Goal: Contribute content: Add original content to the website for others to see

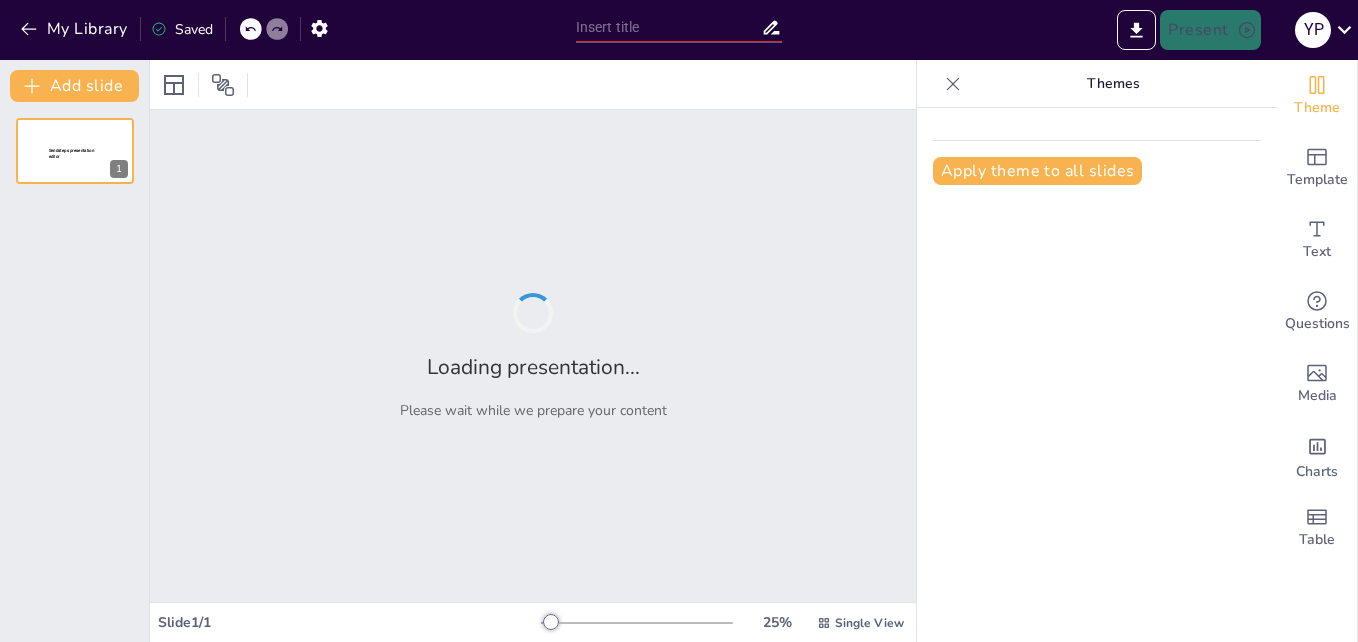
type input "La Democracia: Fundamentos y Principios Esenciales"
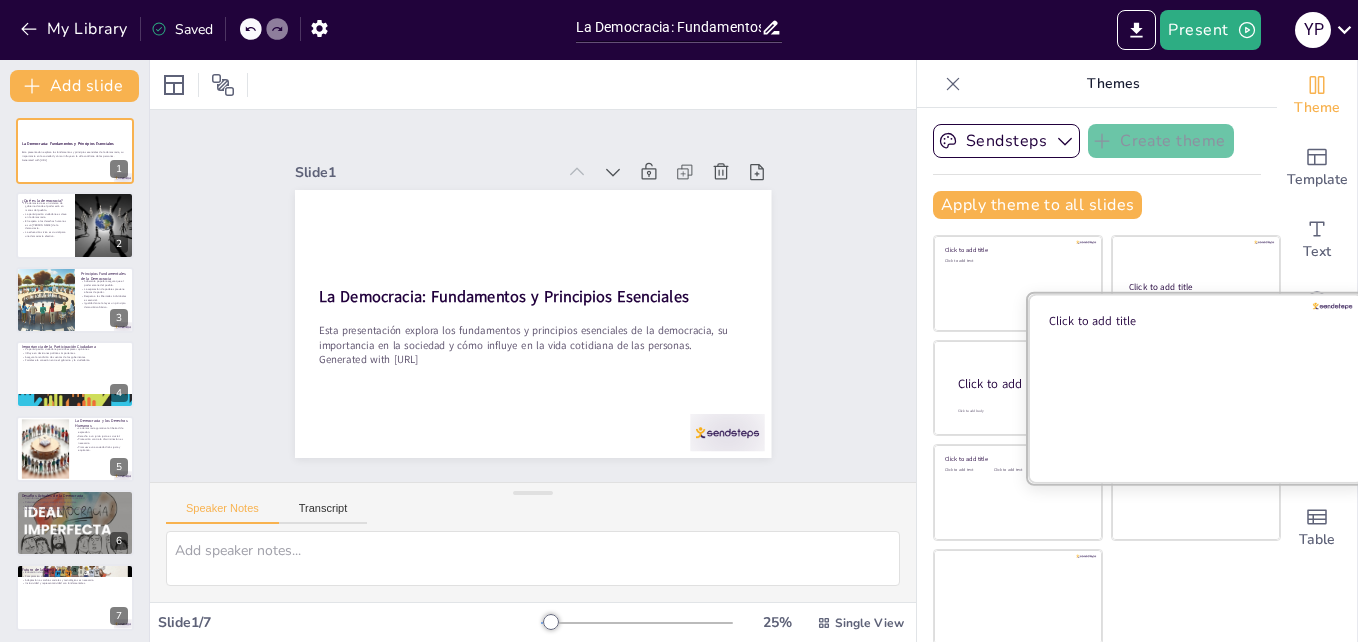
scroll to position [3, 0]
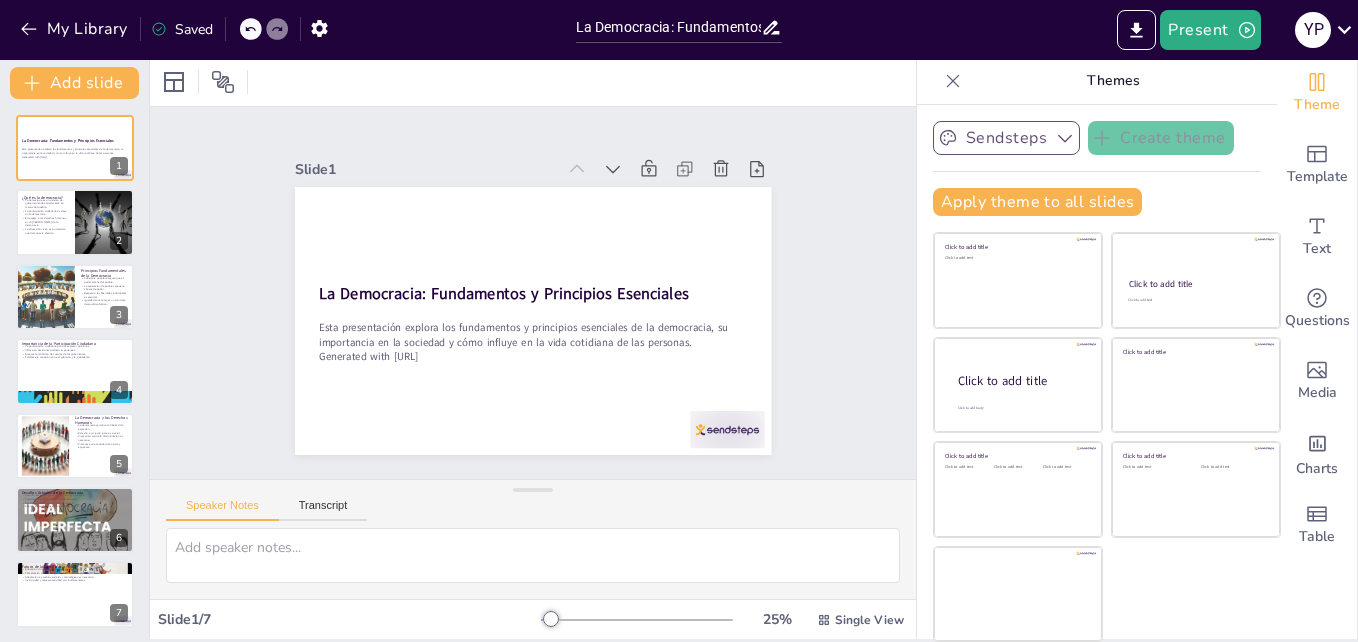
click at [1055, 131] on icon "button" at bounding box center [1065, 138] width 20 height 20
click at [1051, 209] on icon at bounding box center [1059, 206] width 16 height 16
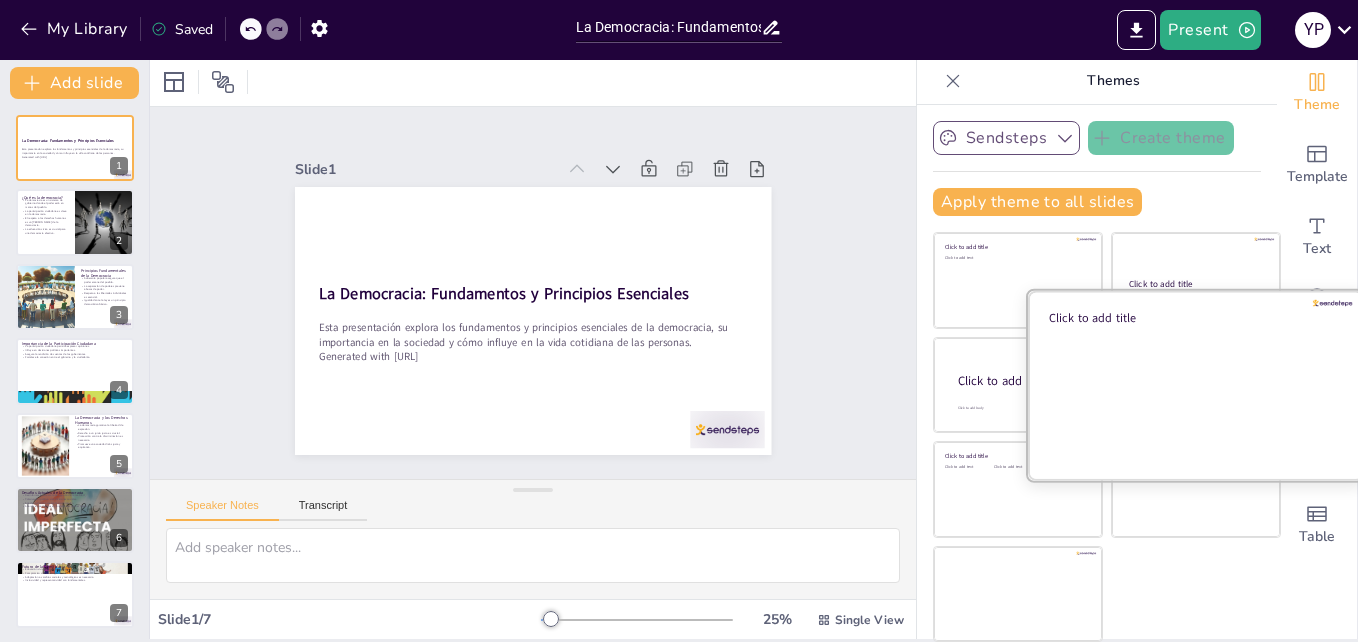
scroll to position [0, 0]
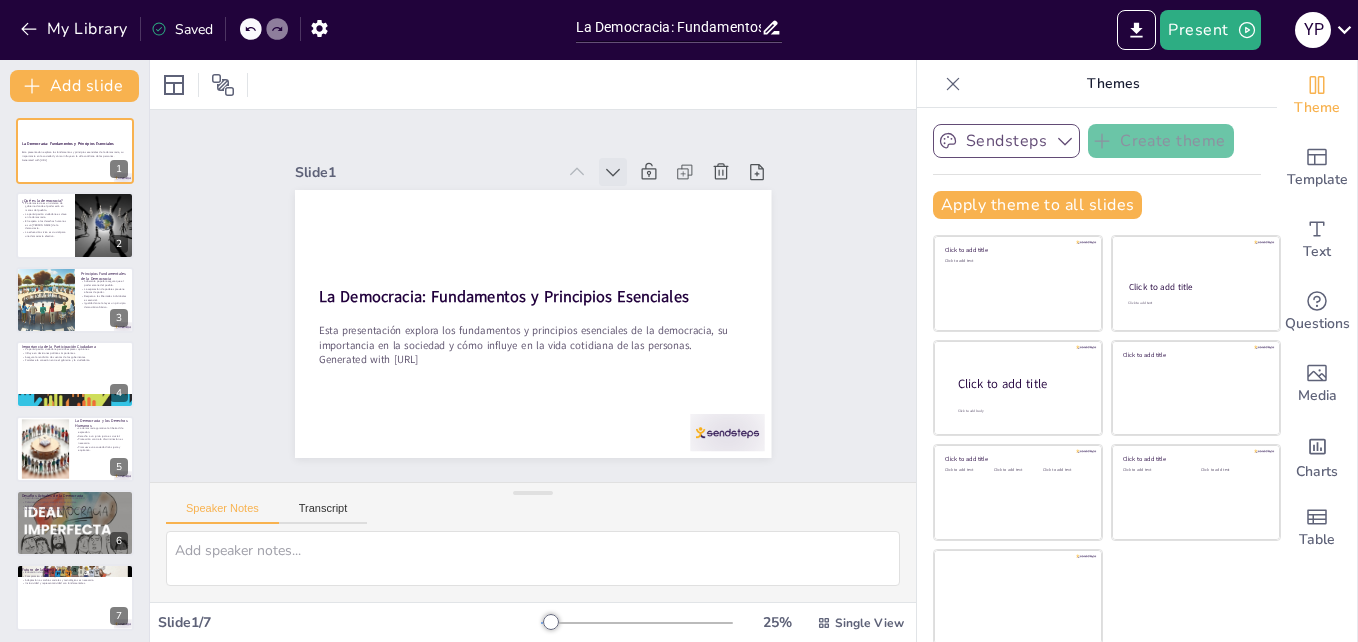
click at [666, 306] on icon at bounding box center [679, 319] width 26 height 26
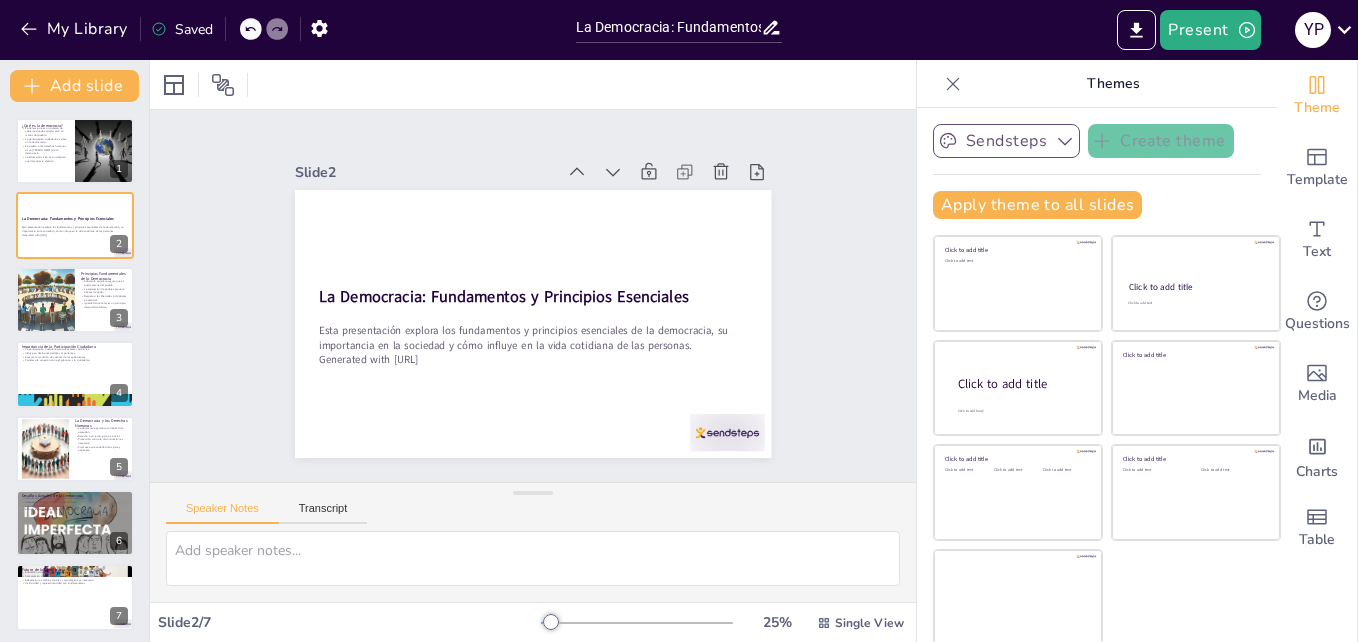
click at [657, 229] on icon at bounding box center [671, 243] width 28 height 28
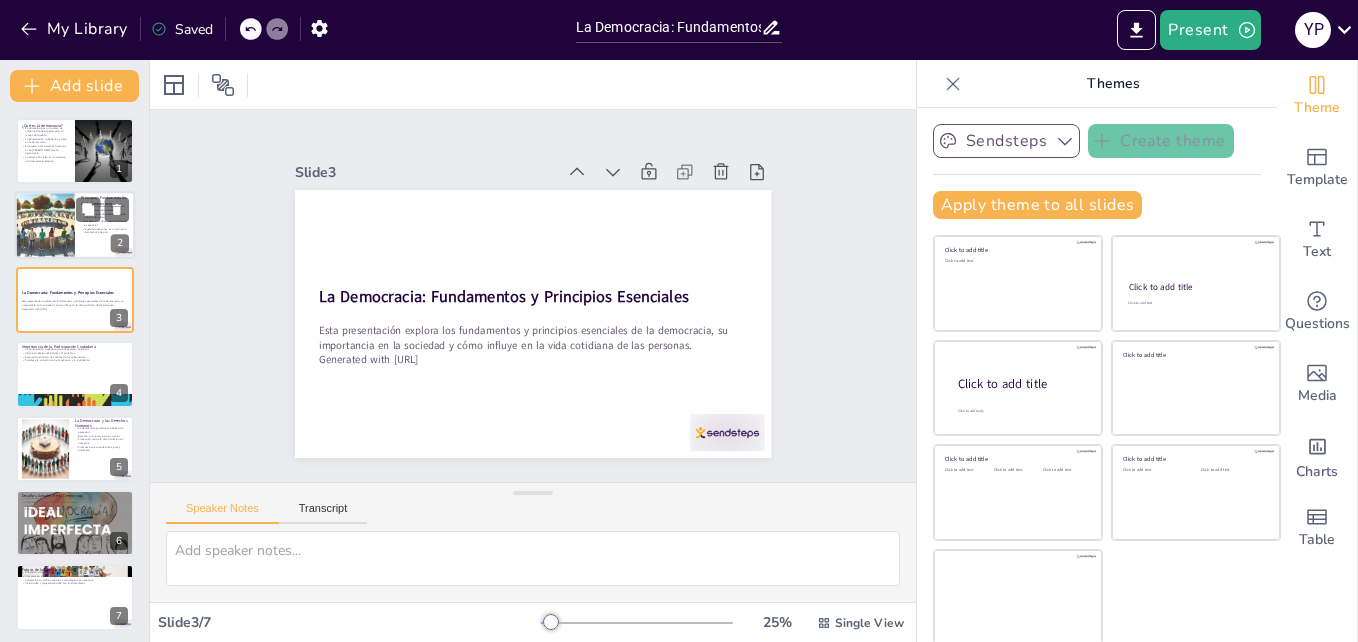
click at [48, 220] on div at bounding box center [45, 226] width 118 height 68
type textarea "La soberanía popular es un principio clave que establece que el poder político …"
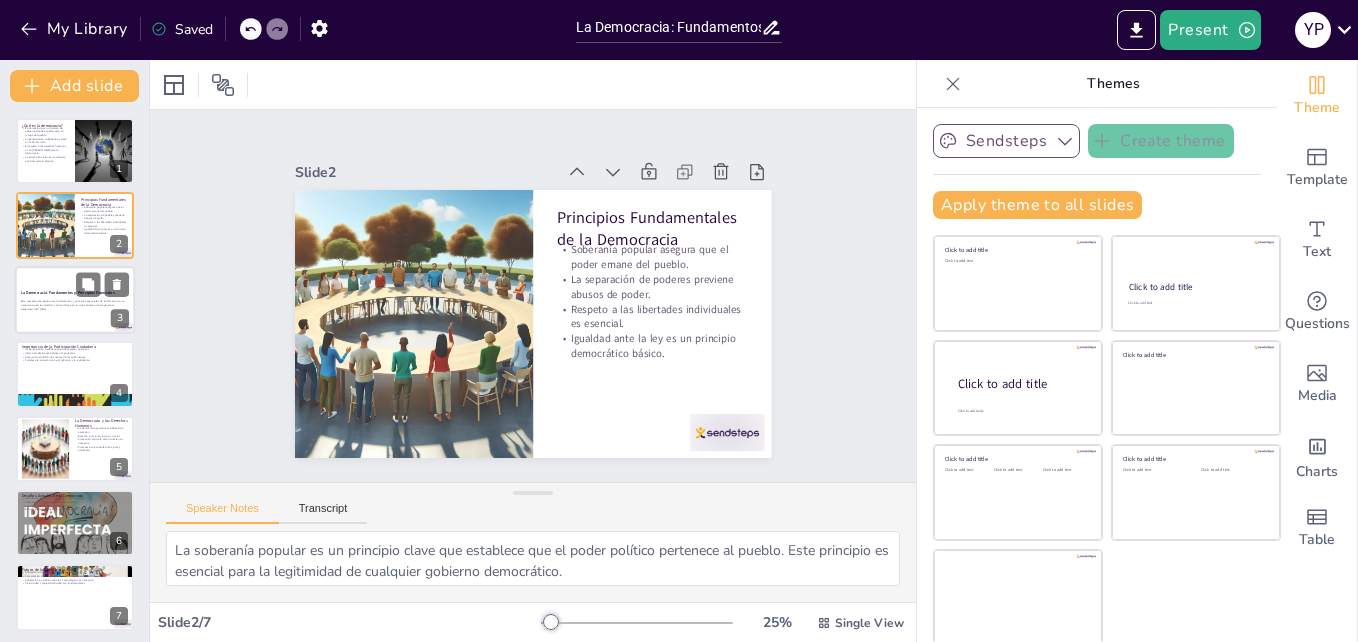
click at [66, 323] on div at bounding box center [75, 300] width 120 height 68
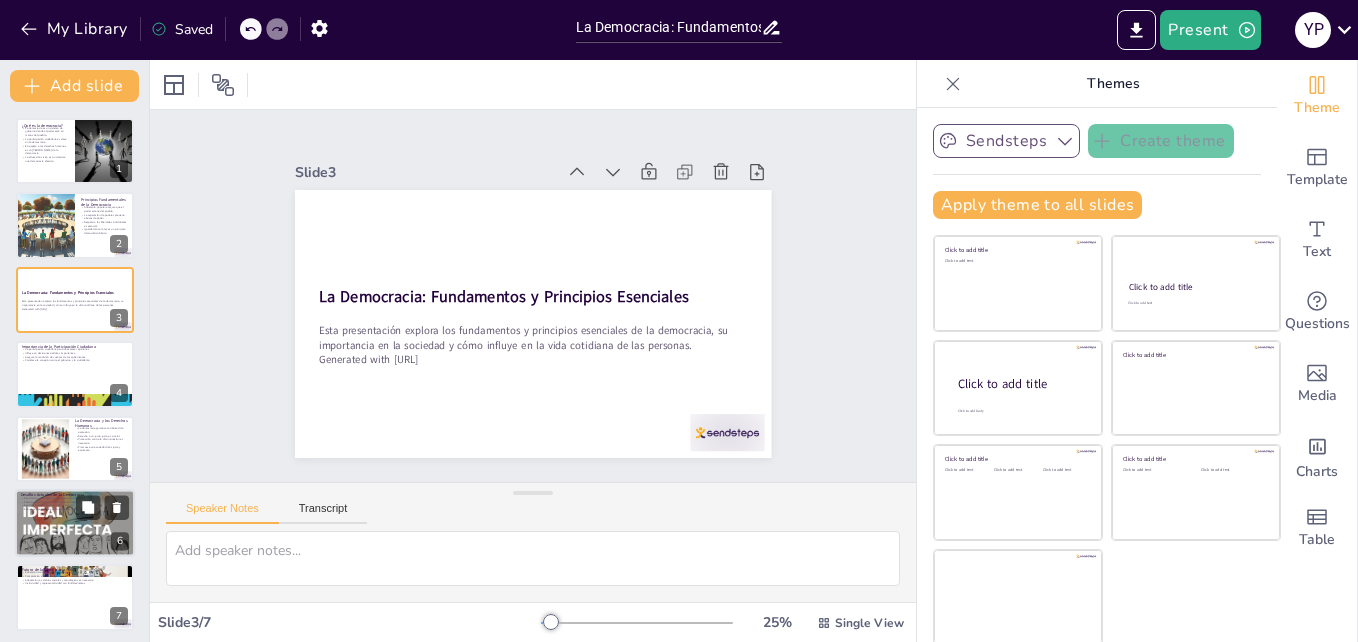
click at [31, 518] on div at bounding box center [75, 523] width 120 height 68
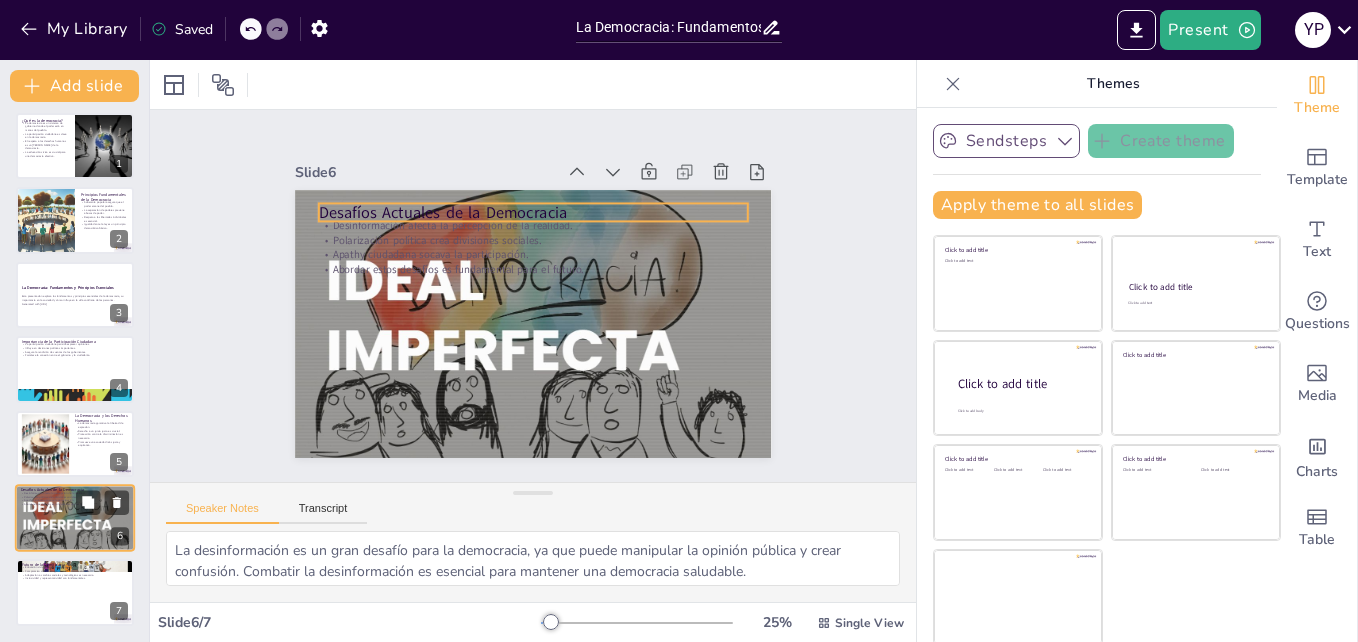
scroll to position [3, 0]
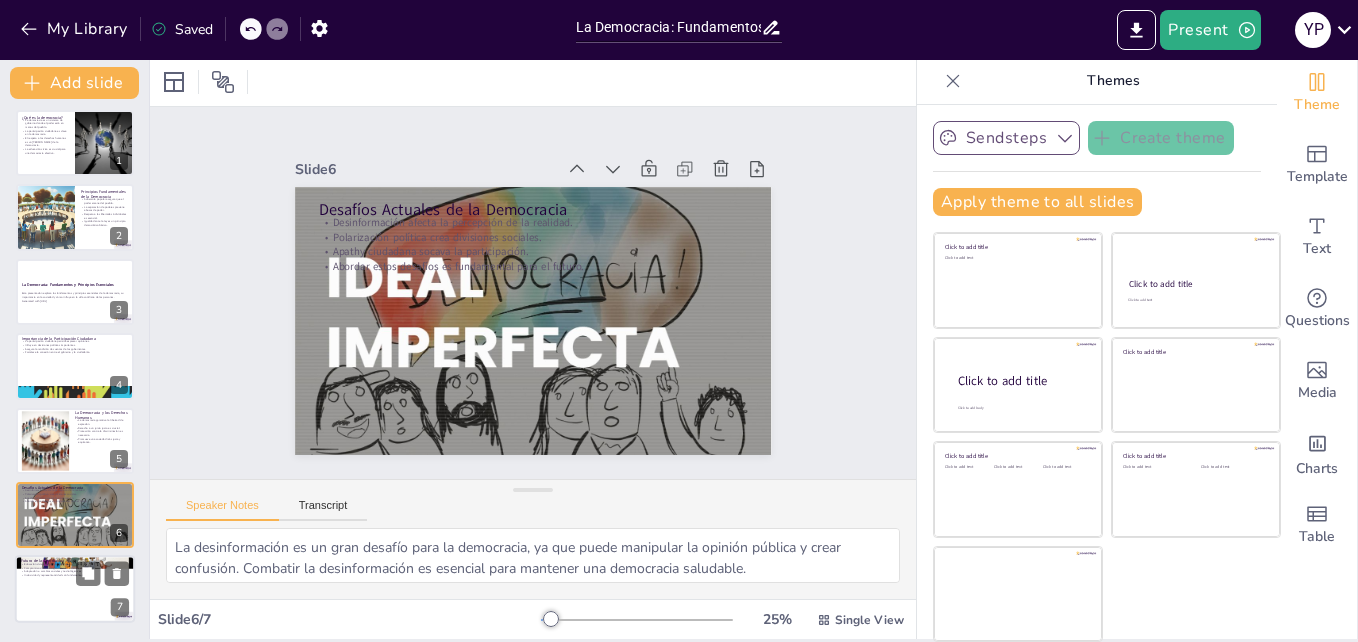
click at [55, 563] on p "Educación cívica es clave para el futuro." at bounding box center [75, 565] width 108 height 4
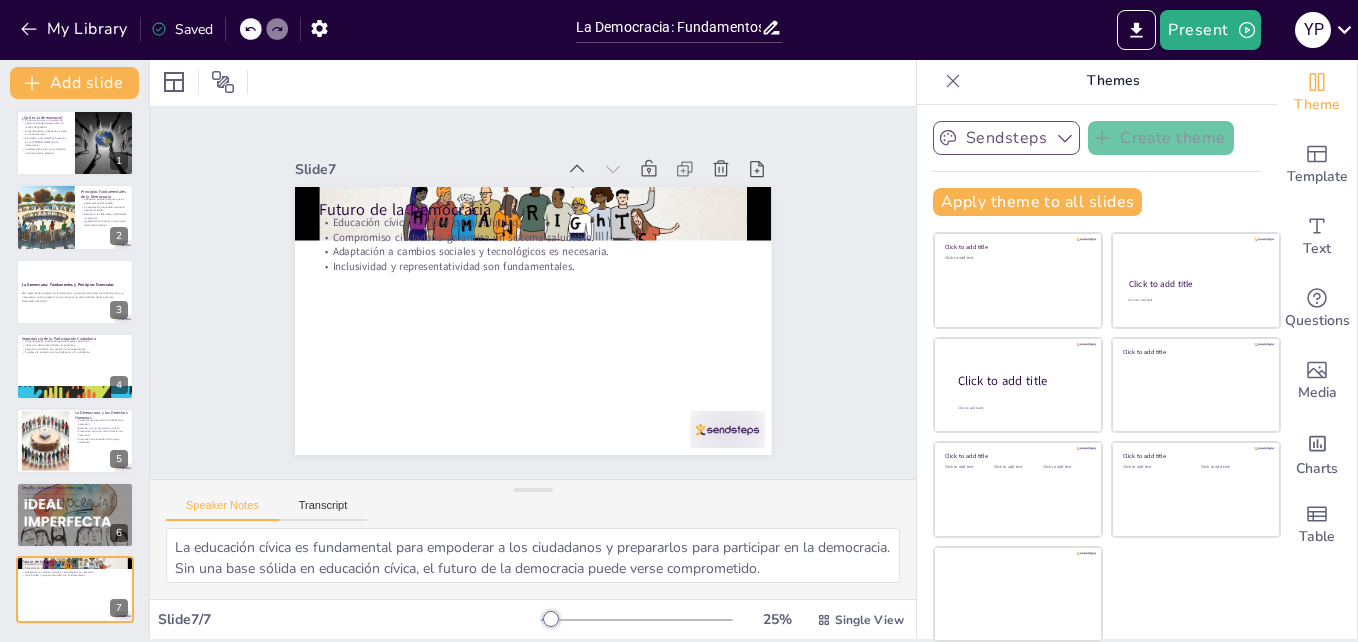
drag, startPoint x: 148, startPoint y: 432, endPoint x: 156, endPoint y: 485, distance: 53.6
click at [150, 485] on div "Add slide ¿Qué es la democracia? La democracia es un sistema de gobierno donde …" at bounding box center [75, 348] width 150 height 582
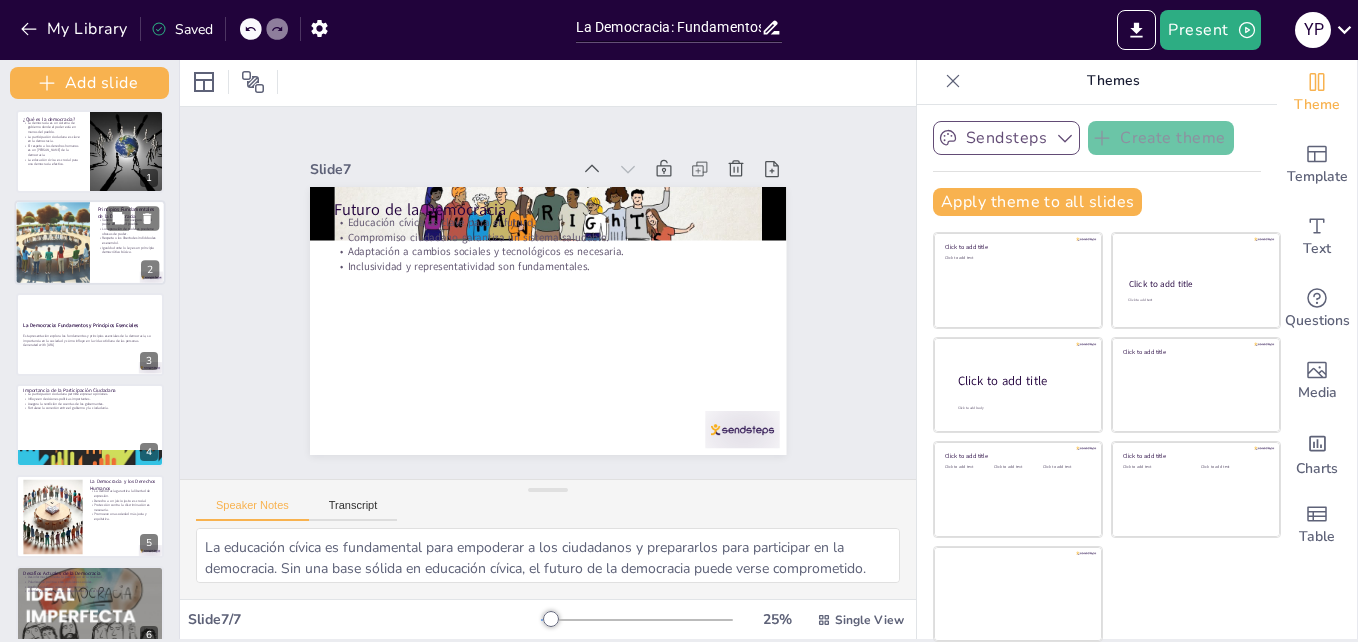
click at [47, 221] on div at bounding box center [52, 242] width 149 height 85
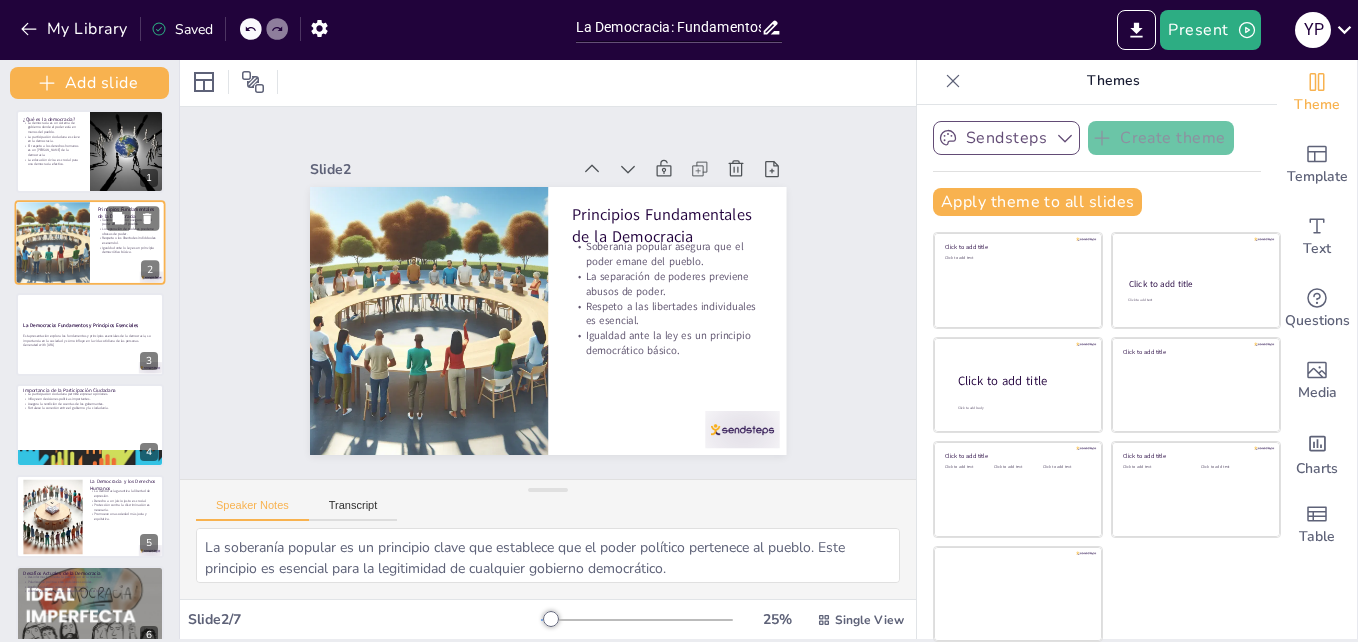
scroll to position [0, 0]
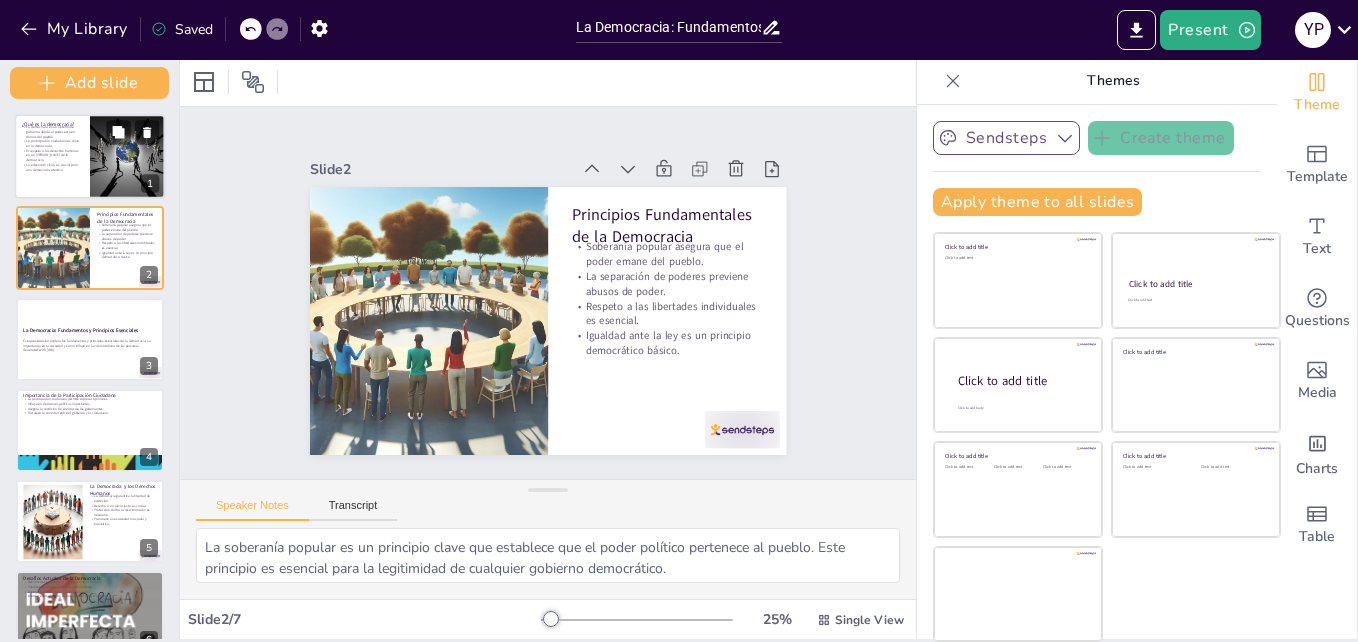
click at [58, 168] on p "La educación cívica es crucial para una democracia efectiva." at bounding box center [52, 166] width 60 height 9
type textarea "La democracia se define como un sistema de gobierno en el que el pueblo tiene e…"
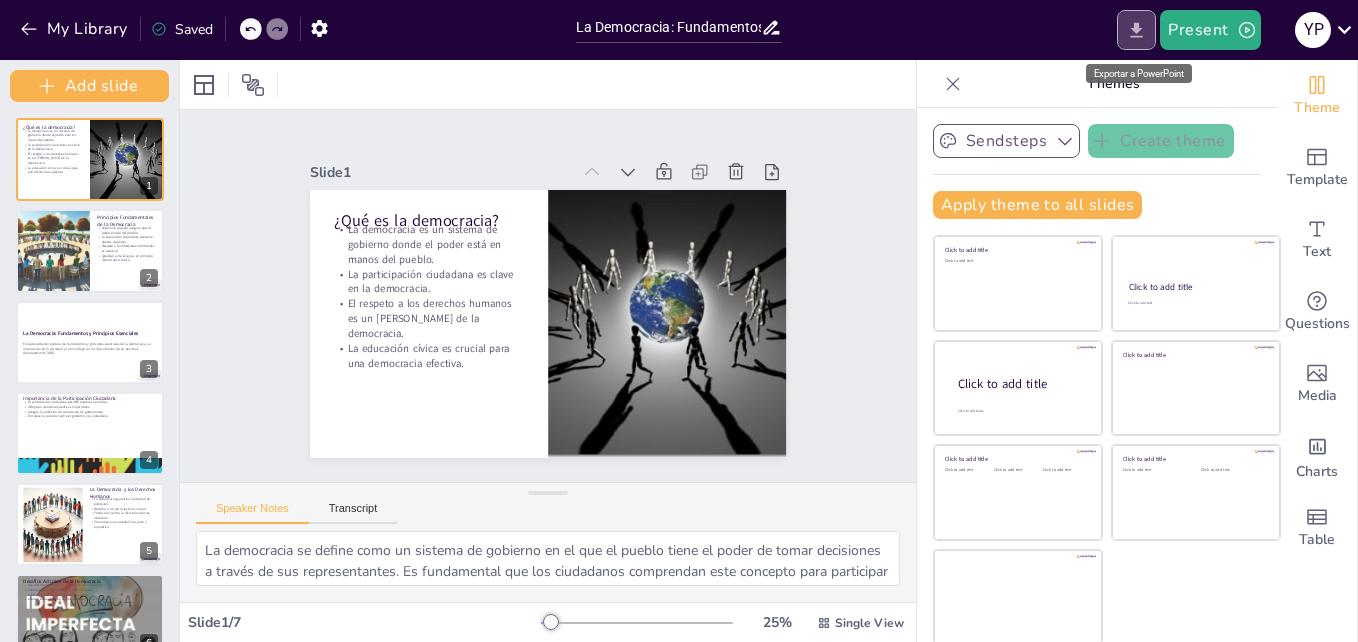
click at [1130, 22] on icon "Export to PowerPoint" at bounding box center [1136, 30] width 21 height 21
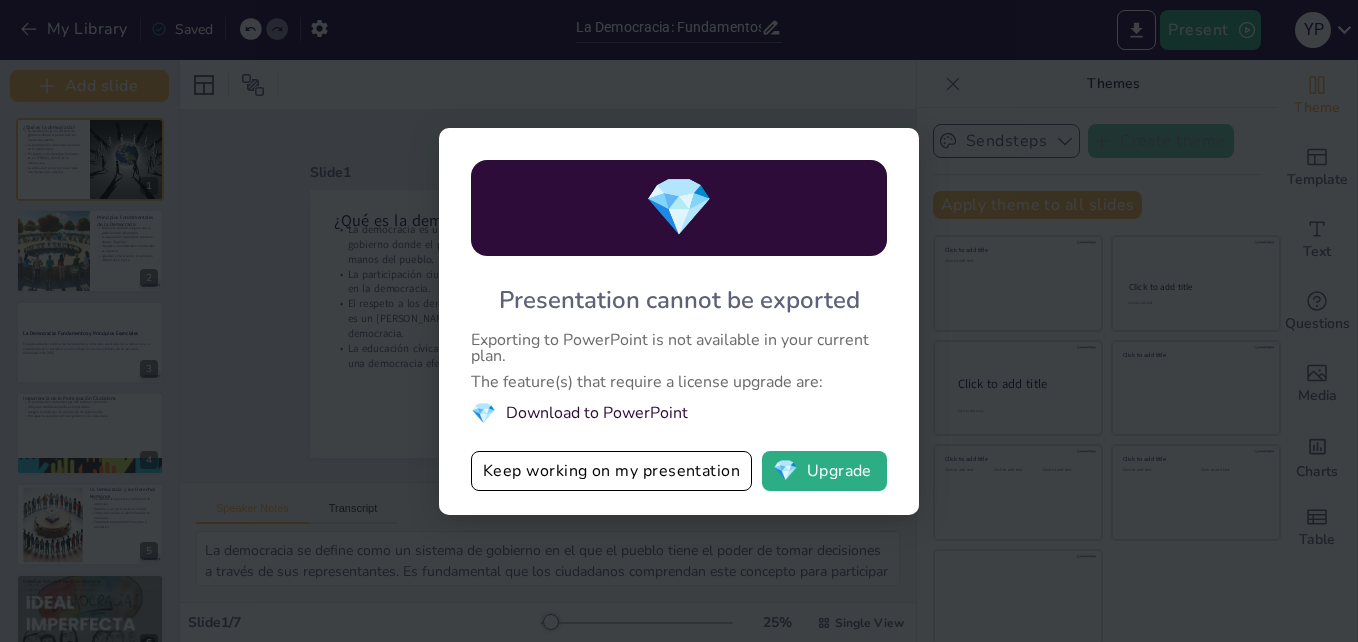
click at [261, 111] on div "💎 Presentation cannot be exported Exporting to PowerPoint is not available in y…" at bounding box center [679, 321] width 1358 height 642
click at [955, 273] on div "💎 Presentation cannot be exported Exporting to PowerPoint is not available in y…" at bounding box center [679, 321] width 1358 height 642
click at [660, 473] on button "Keep working on my presentation" at bounding box center [611, 471] width 281 height 40
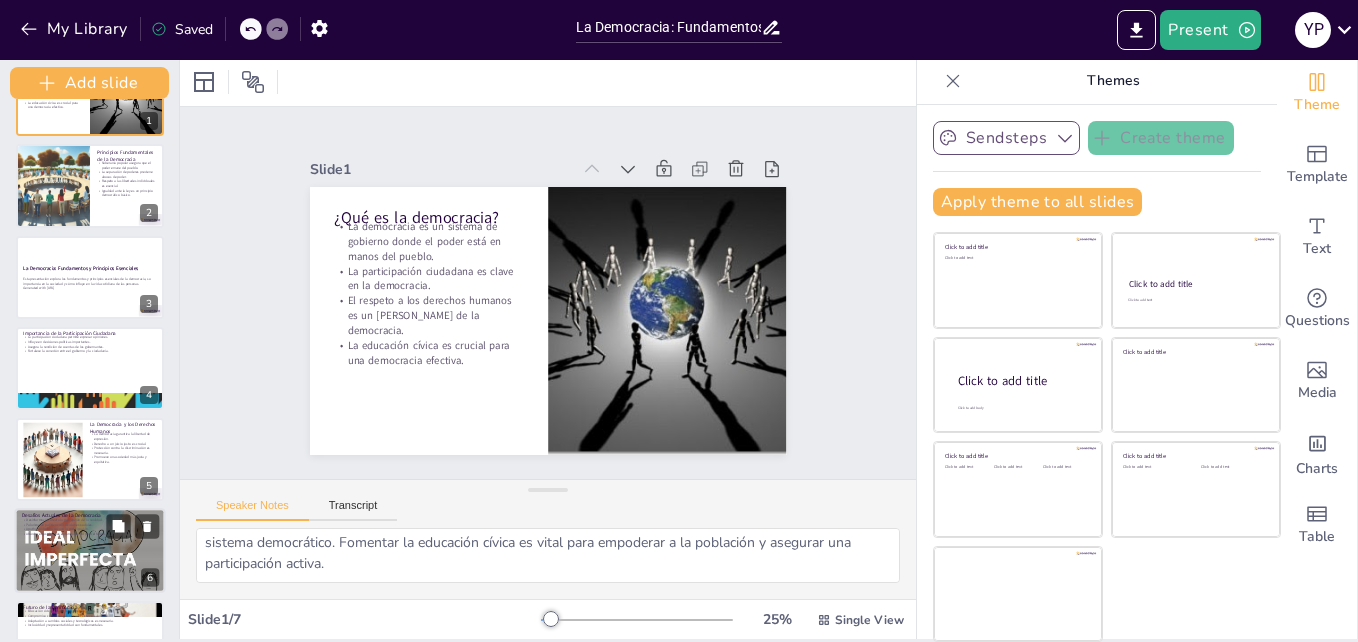
scroll to position [123, 0]
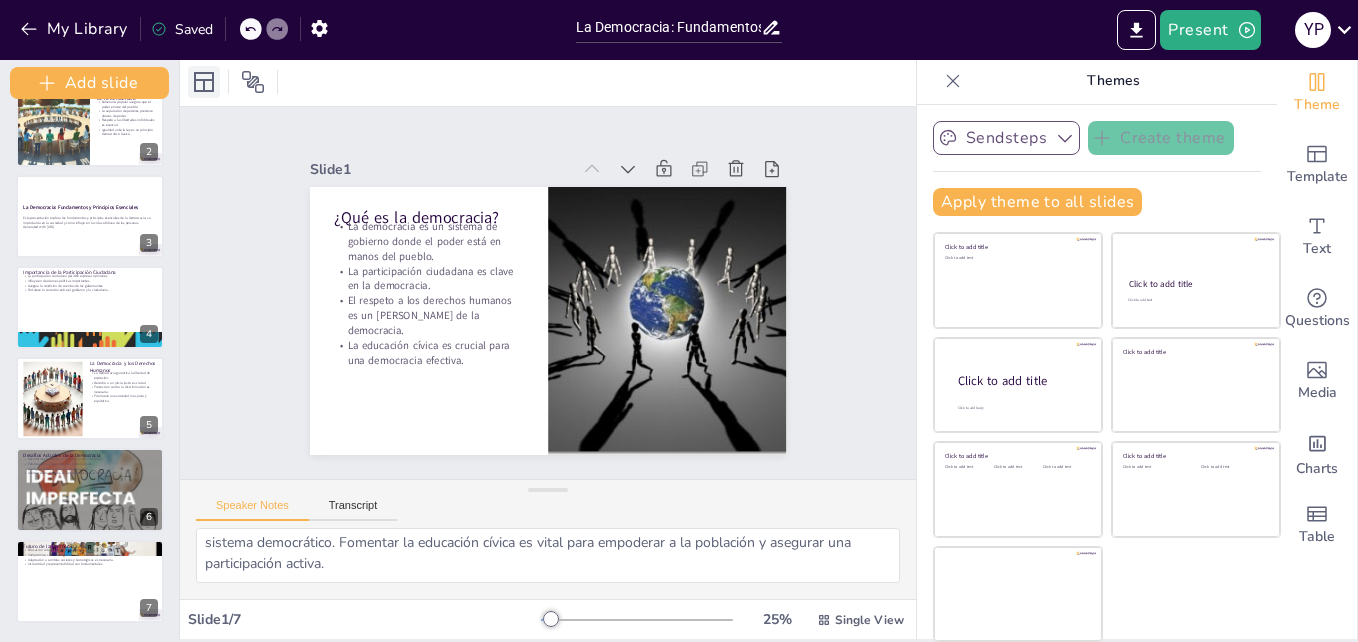
click at [193, 70] on icon at bounding box center [204, 82] width 24 height 24
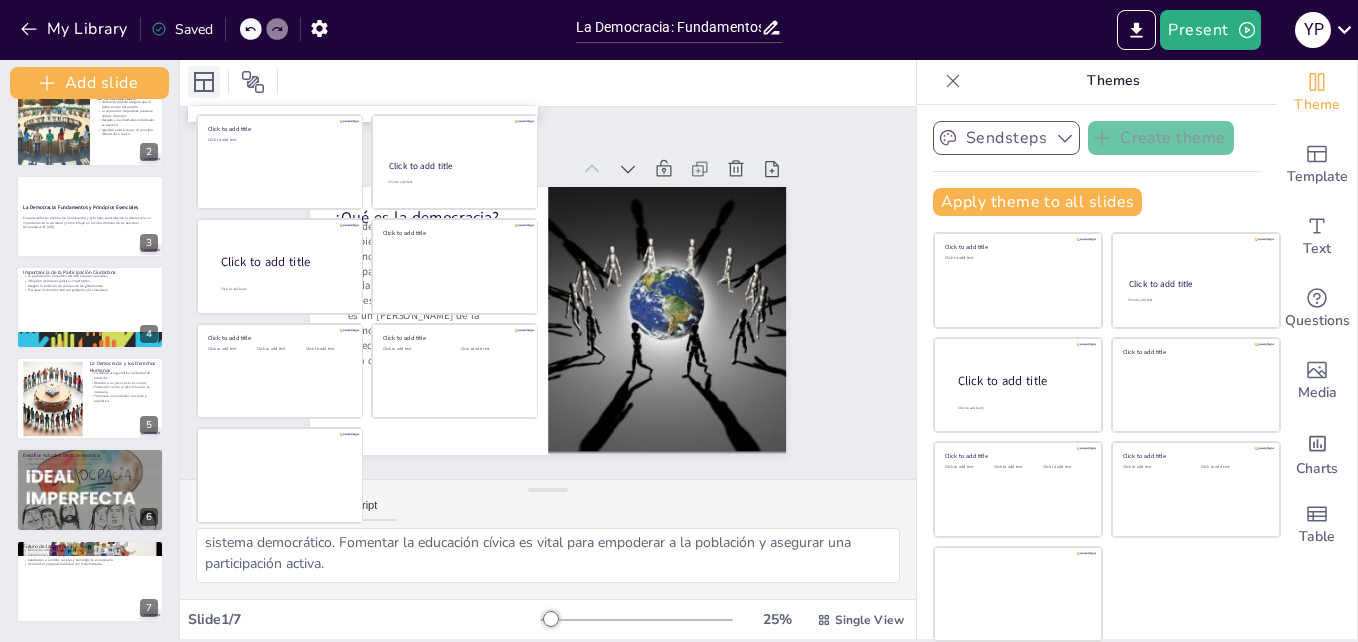
click at [193, 70] on icon at bounding box center [204, 82] width 24 height 24
click at [65, 80] on button "Add slide" at bounding box center [89, 83] width 159 height 32
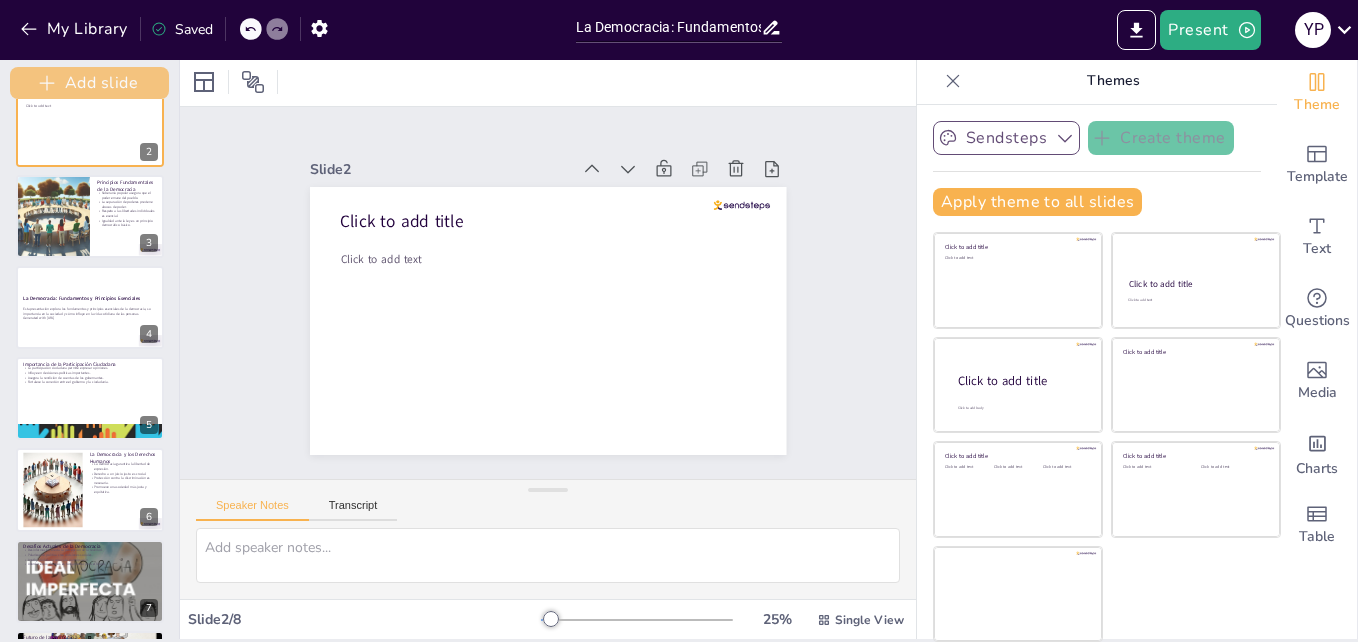
scroll to position [0, 0]
click at [65, 80] on button "Add slide" at bounding box center [89, 83] width 159 height 32
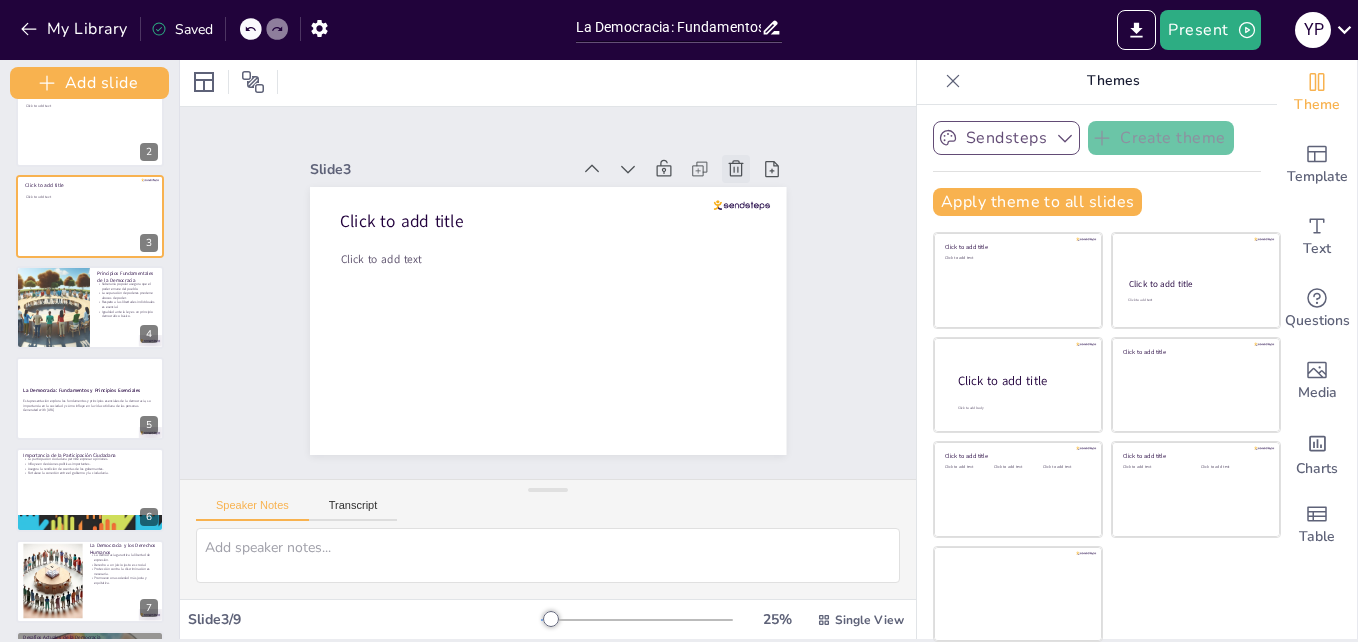
click at [760, 245] on icon at bounding box center [770, 255] width 20 height 21
type textarea "La soberanía popular es un principio clave que establece que el poder político …"
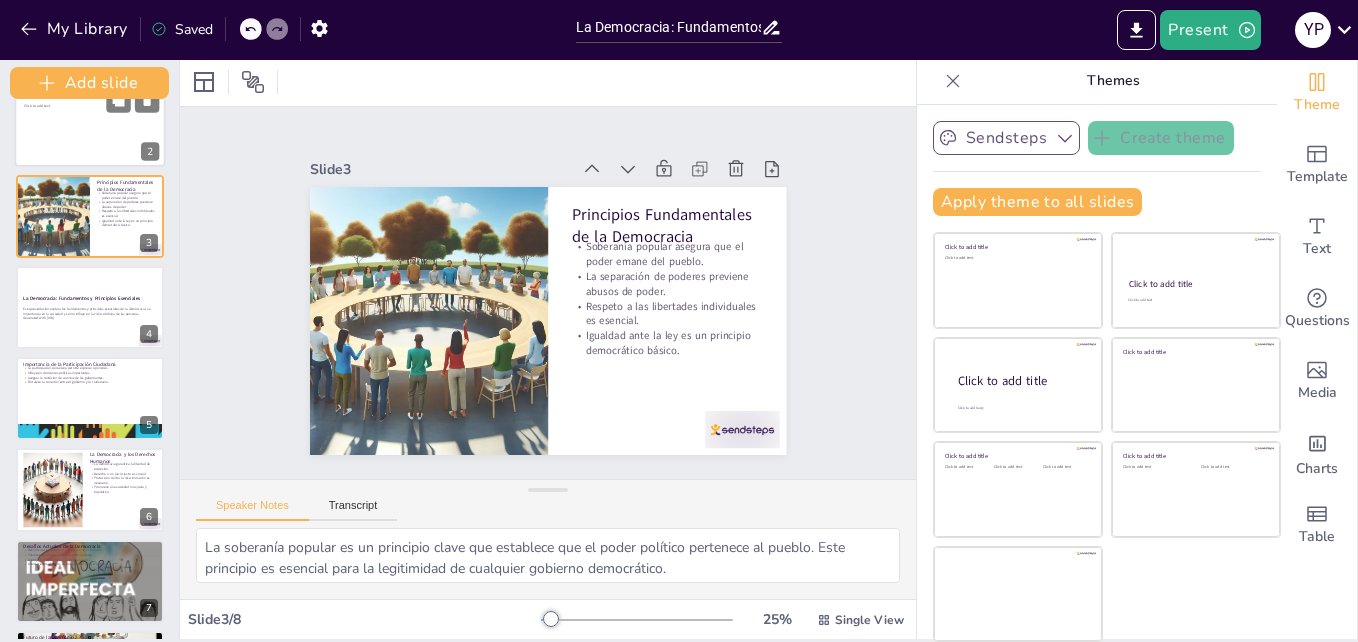
click at [65, 134] on div at bounding box center [90, 124] width 151 height 85
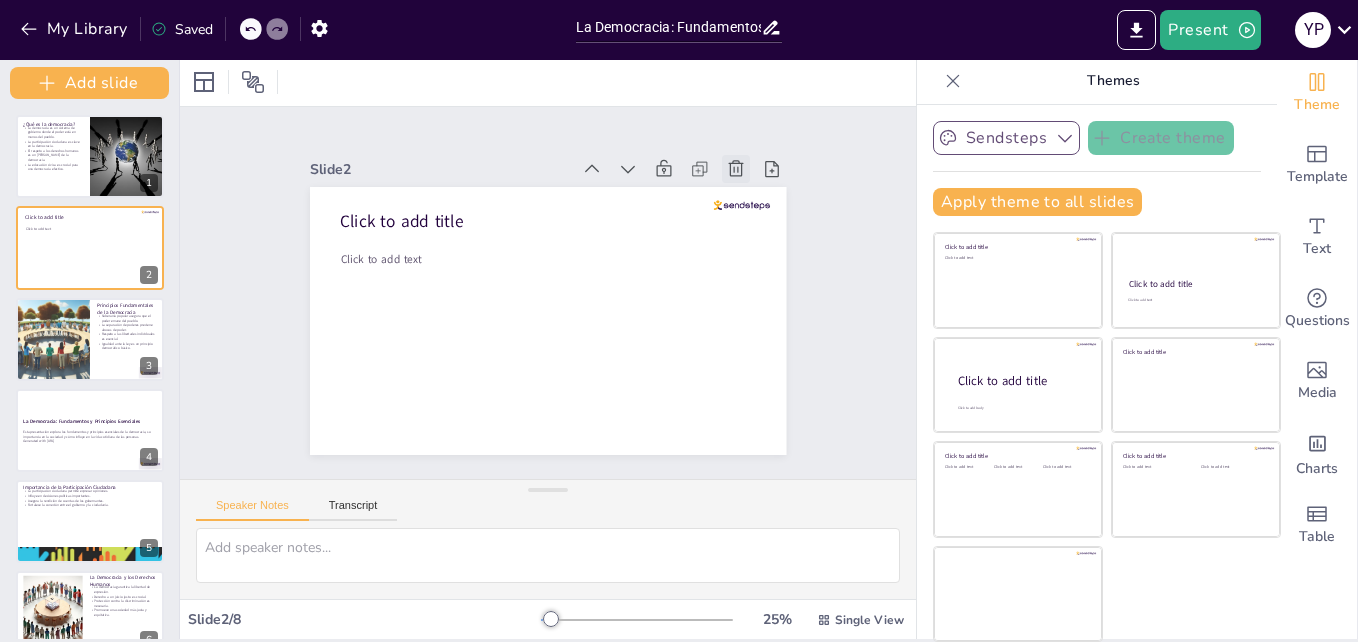
click at [417, 460] on icon at bounding box center [407, 470] width 19 height 20
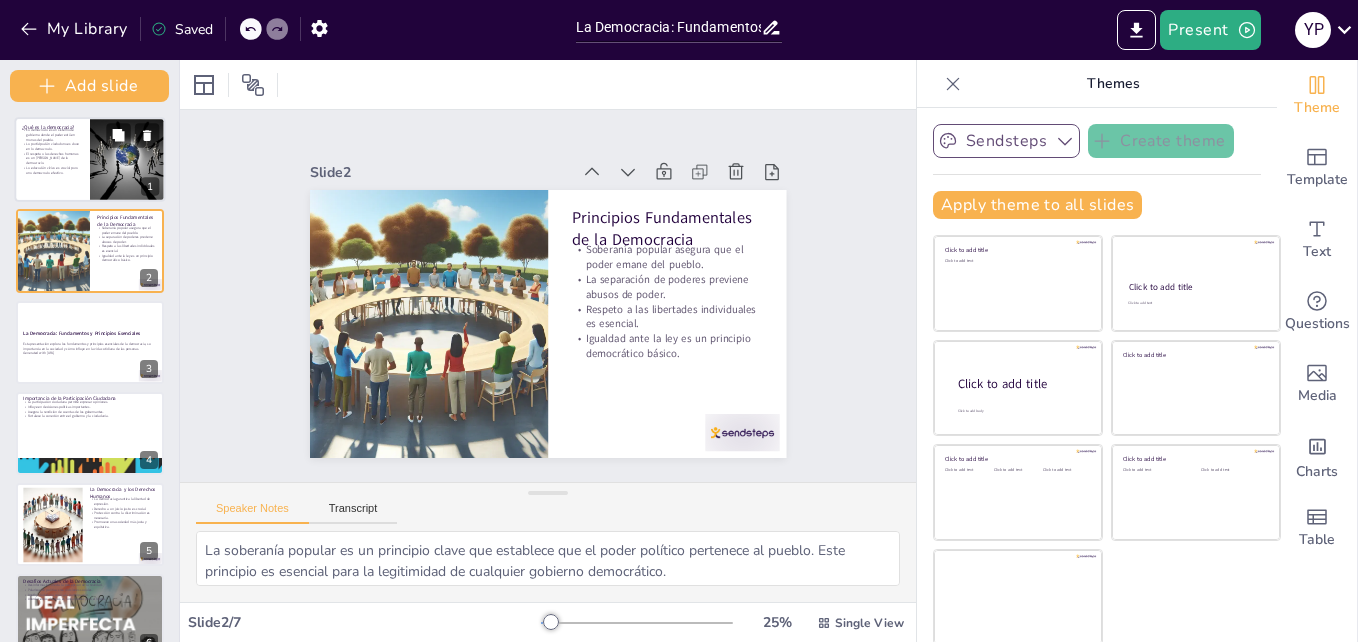
click at [60, 169] on p "La educación cívica es crucial para una democracia efectiva." at bounding box center [52, 169] width 60 height 9
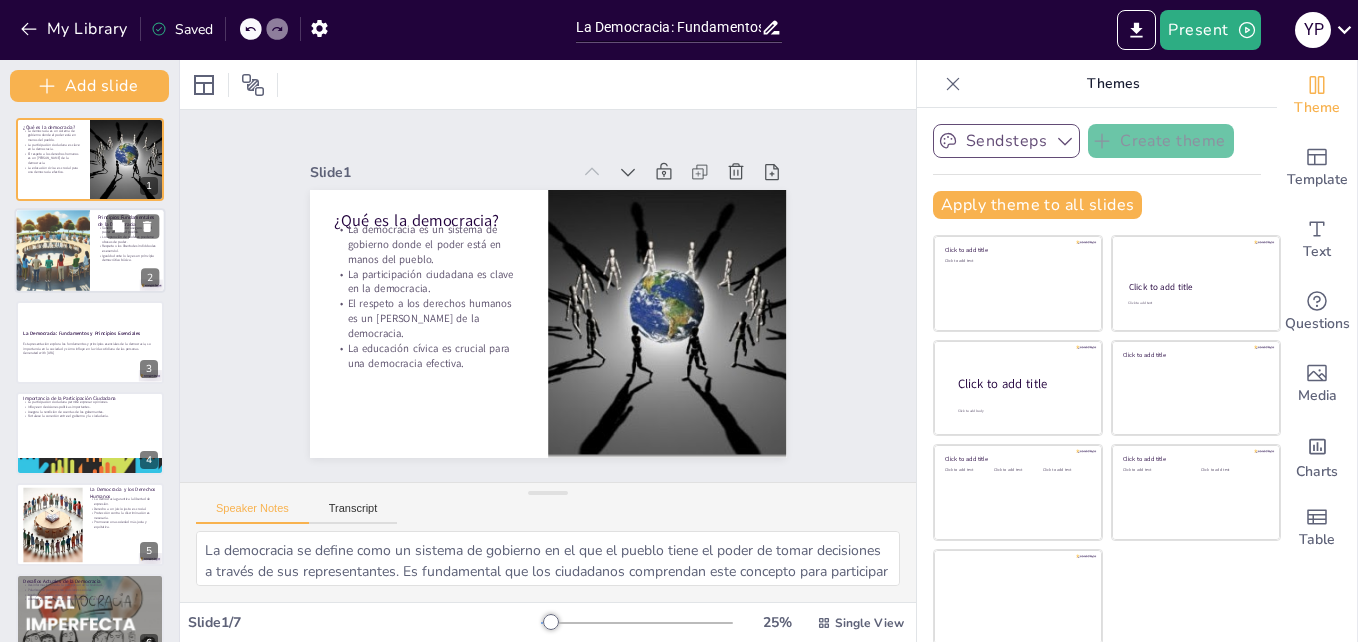
click at [61, 277] on div at bounding box center [52, 250] width 149 height 85
type textarea "La soberanía popular es un principio clave que establece que el poder político …"
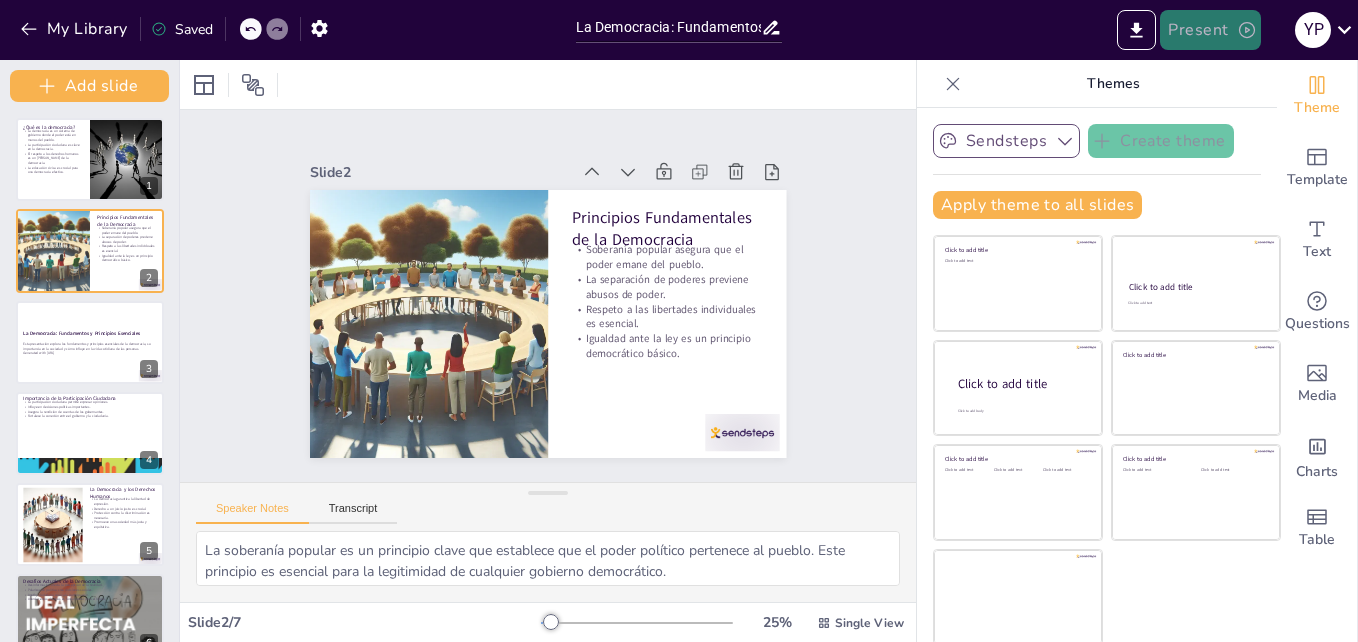
click at [1233, 29] on button "Present" at bounding box center [1210, 30] width 100 height 40
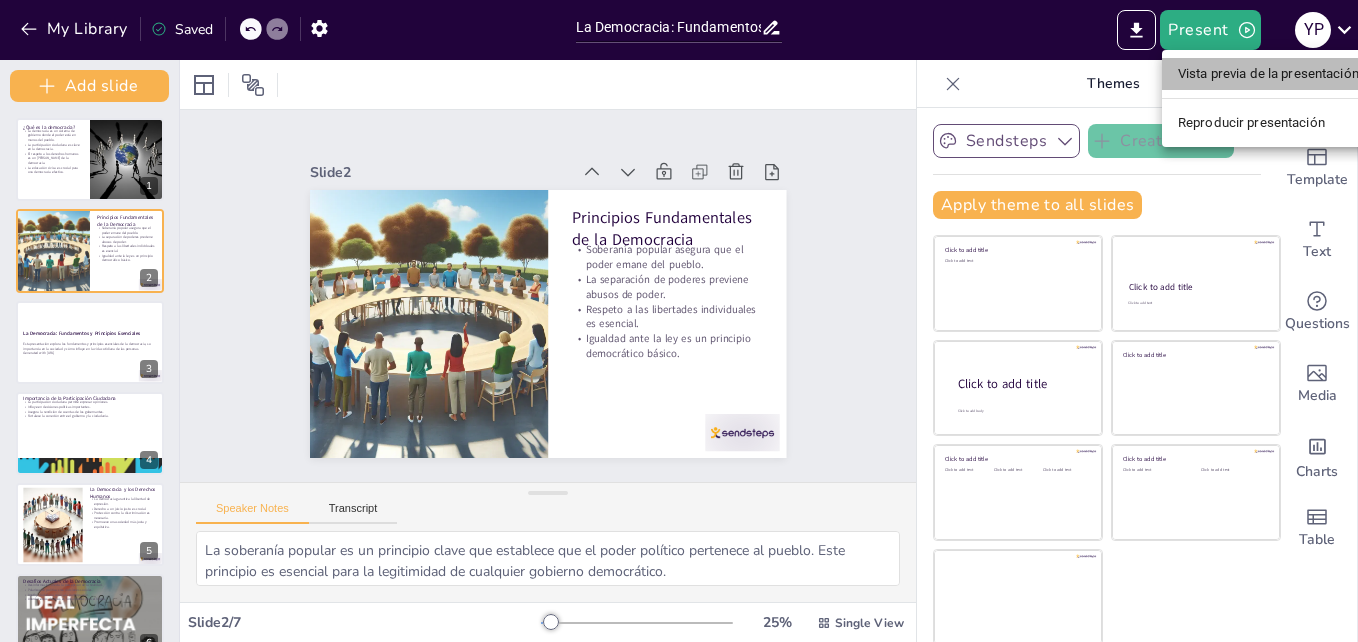
click at [1231, 68] on li "Vista previa de la presentación" at bounding box center [1268, 74] width 213 height 32
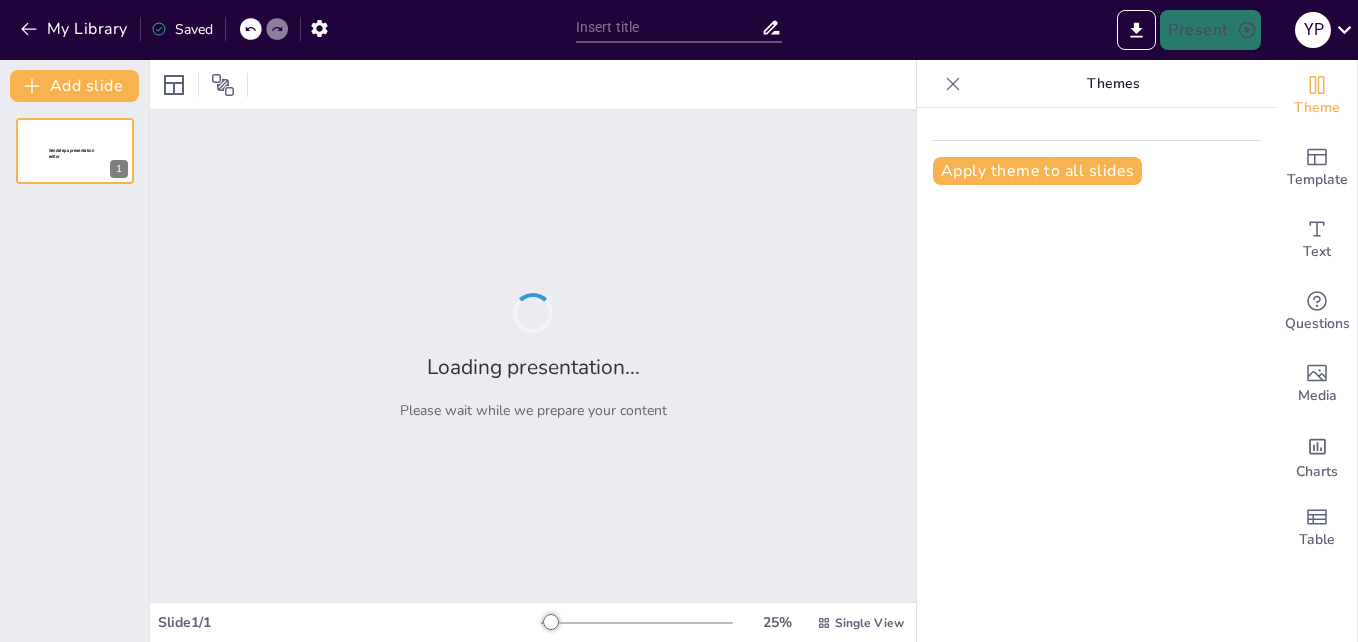
type input "La Democracia: Fundamentos y Principios Esenciales"
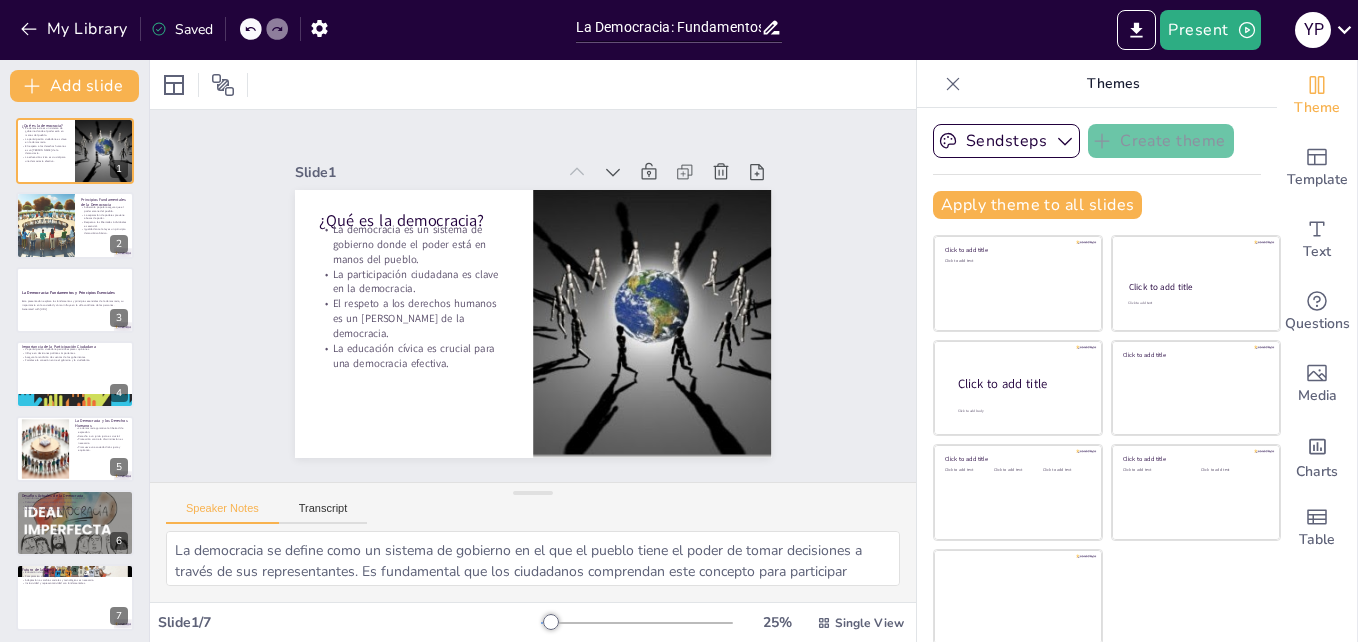
click at [193, 27] on div "Saved" at bounding box center [182, 29] width 62 height 19
click at [318, 29] on icon "button" at bounding box center [319, 28] width 21 height 21
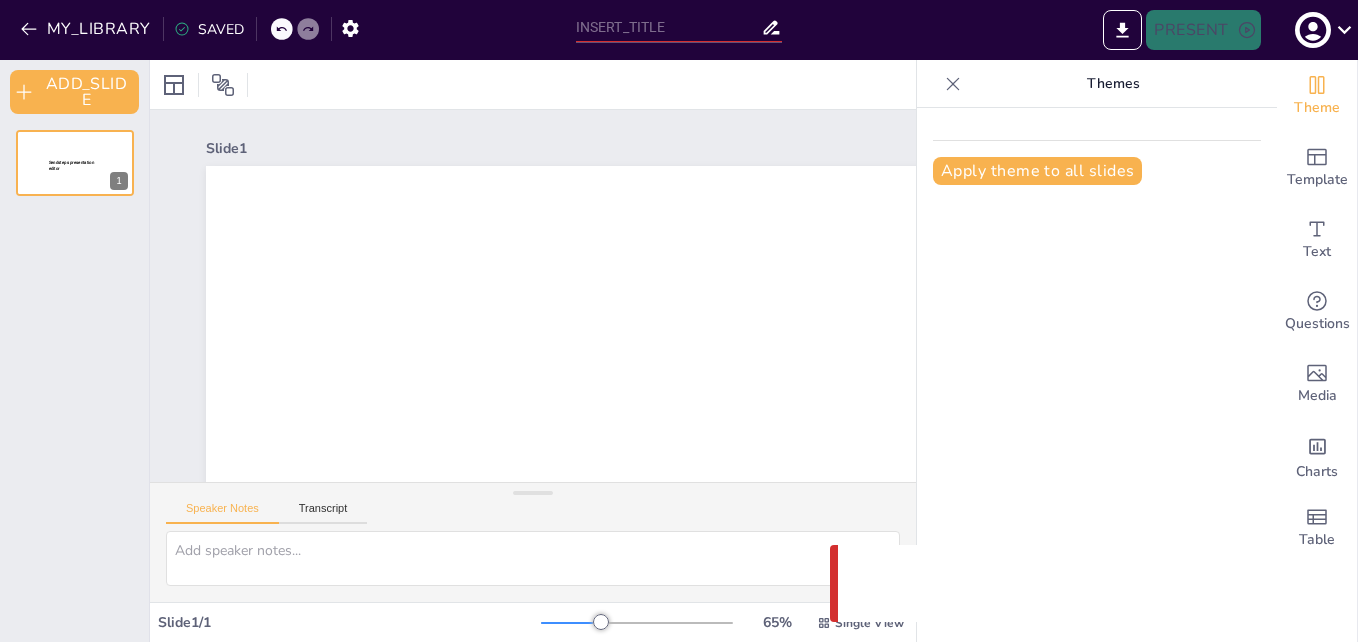
type input "La Democracia: Fundamentos y Principios Esenciales"
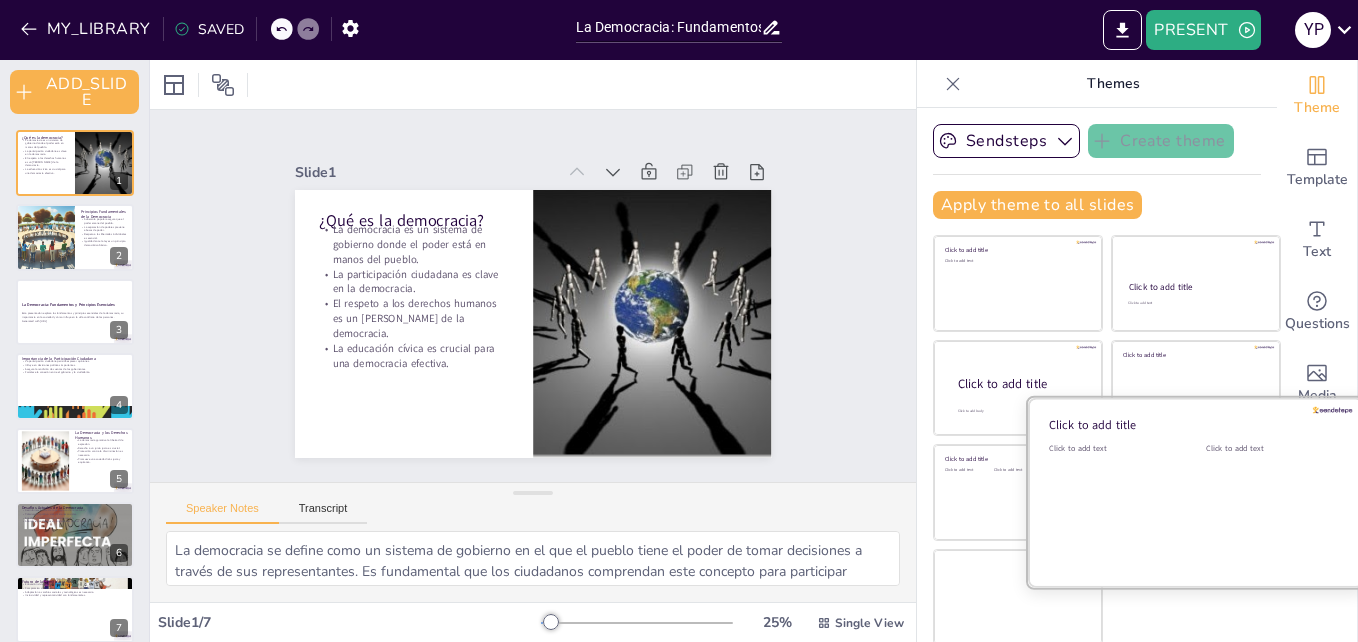
scroll to position [3, 0]
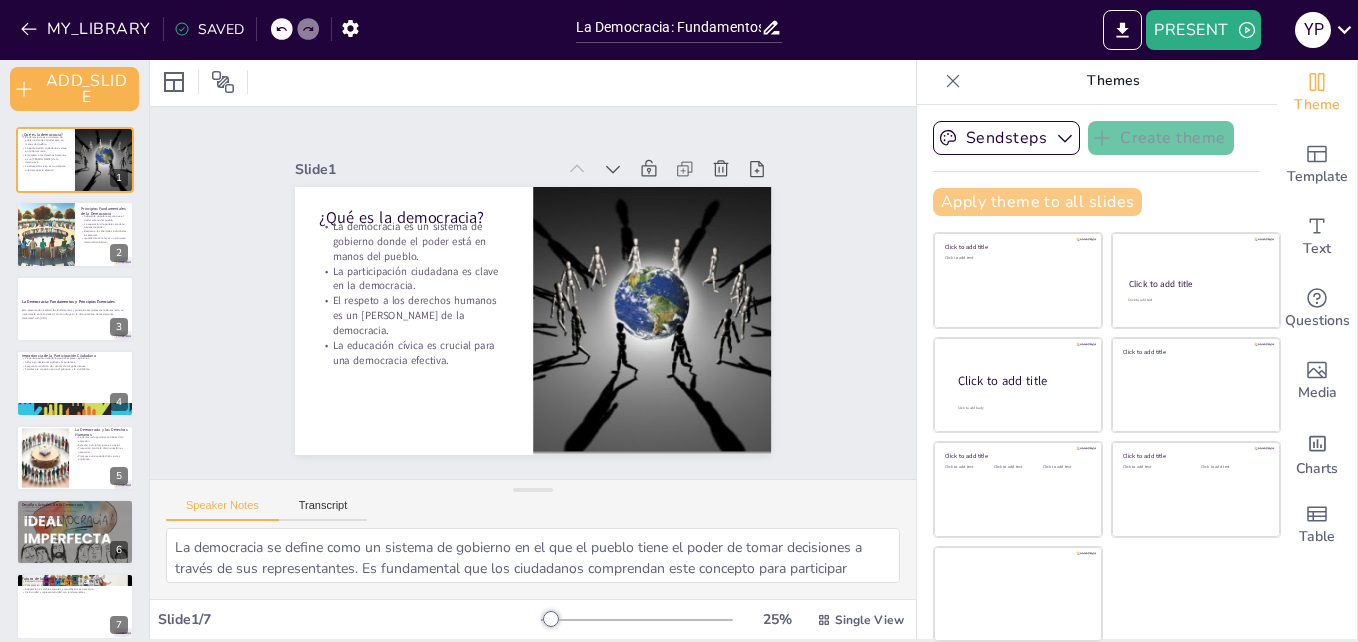
click at [1078, 201] on button "Apply theme to all slides" at bounding box center [1037, 202] width 209 height 28
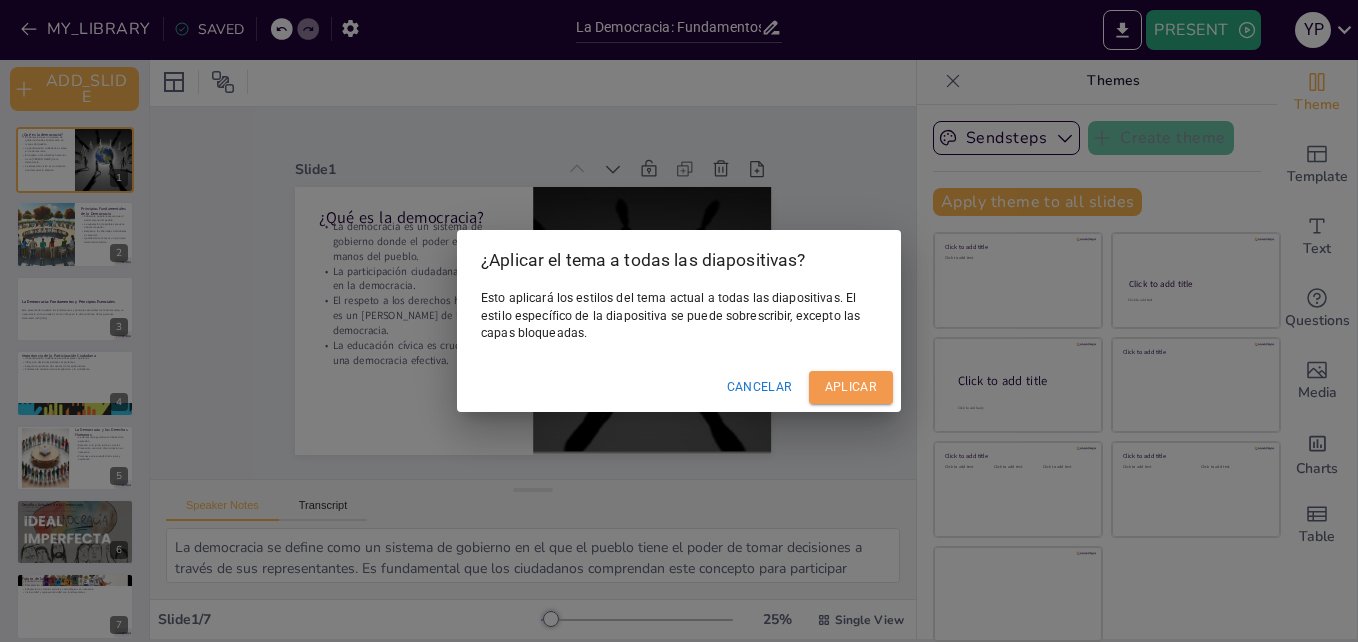
click at [845, 375] on button "Aplicar" at bounding box center [851, 387] width 84 height 33
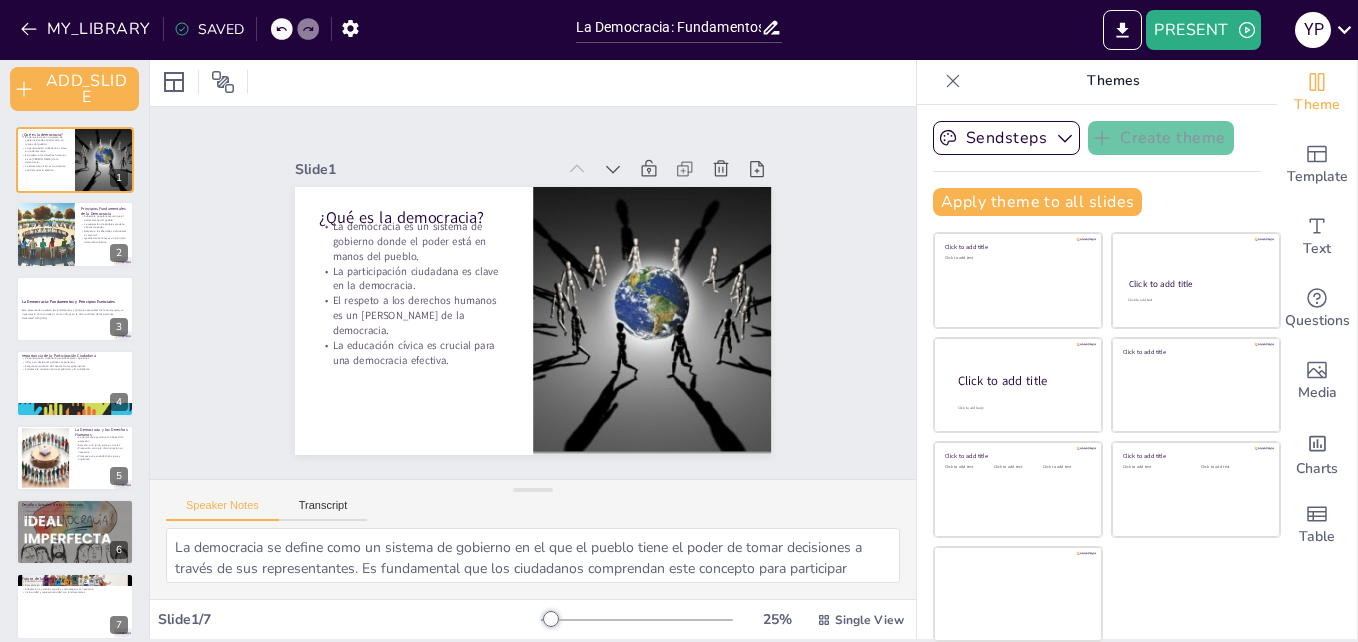
scroll to position [0, 0]
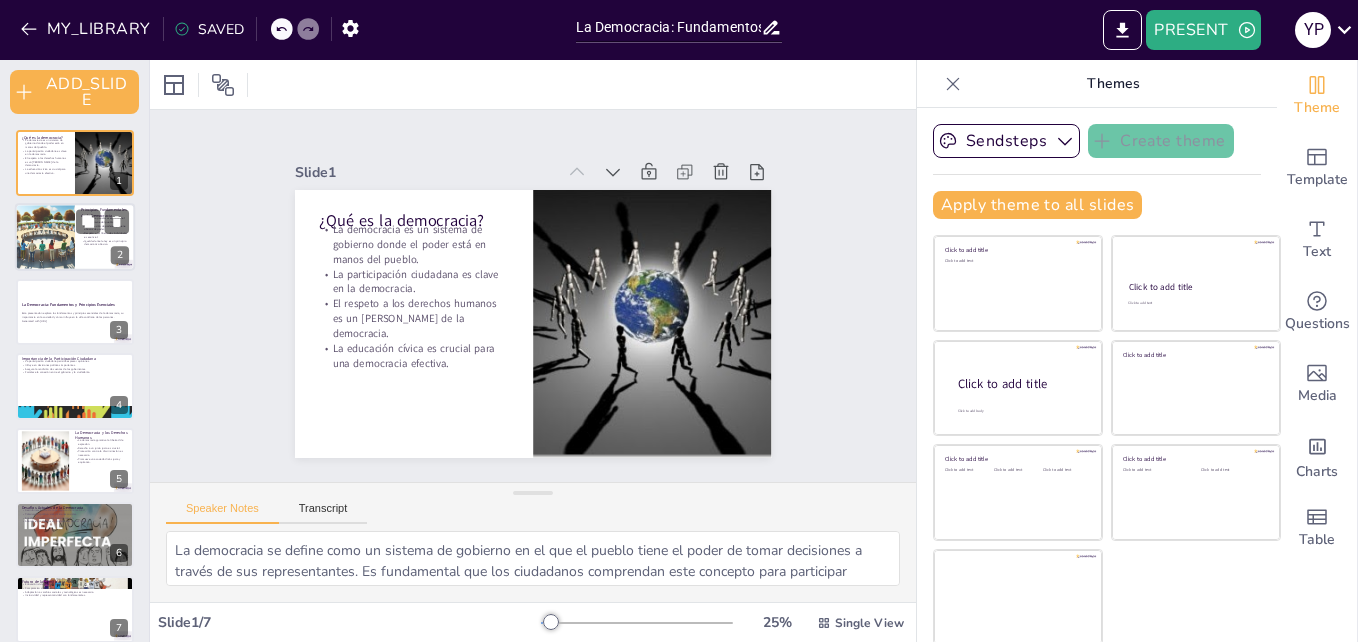
click at [60, 241] on div at bounding box center [45, 238] width 118 height 68
type textarea "La soberanía popular es un principio clave que establece que el poder político …"
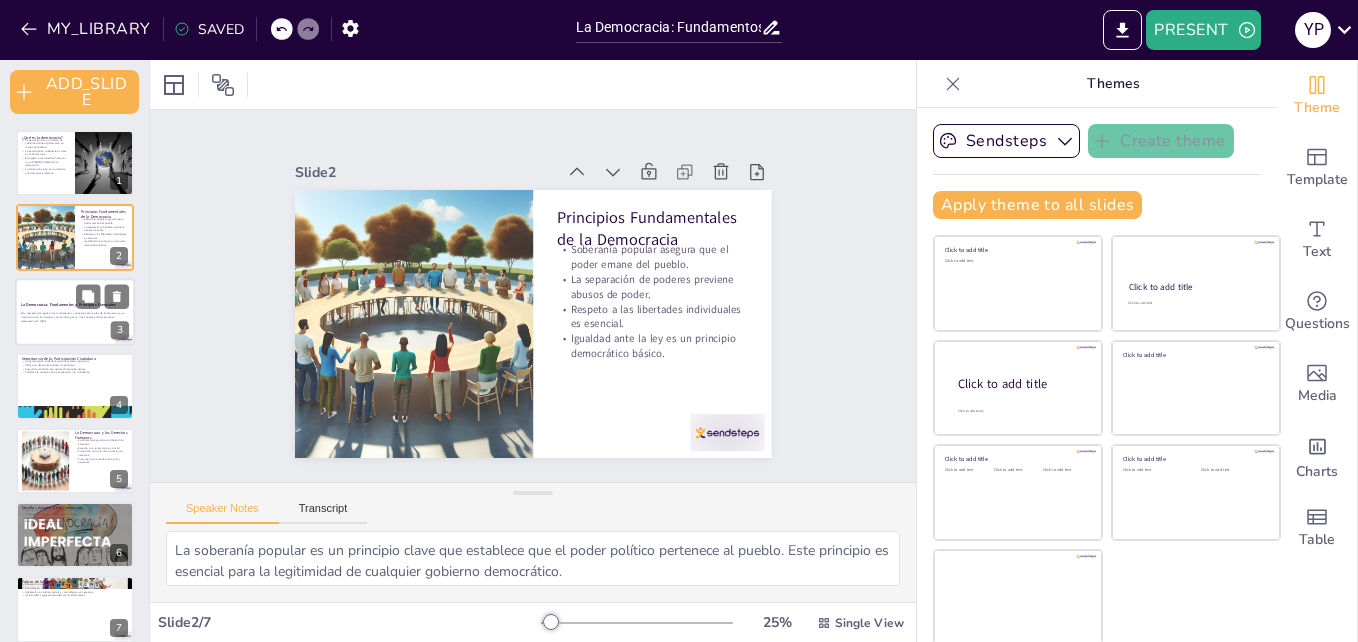
click at [61, 317] on p "Esta presentación explora los fundamentos y principios esenciales de la democra…" at bounding box center [75, 315] width 108 height 7
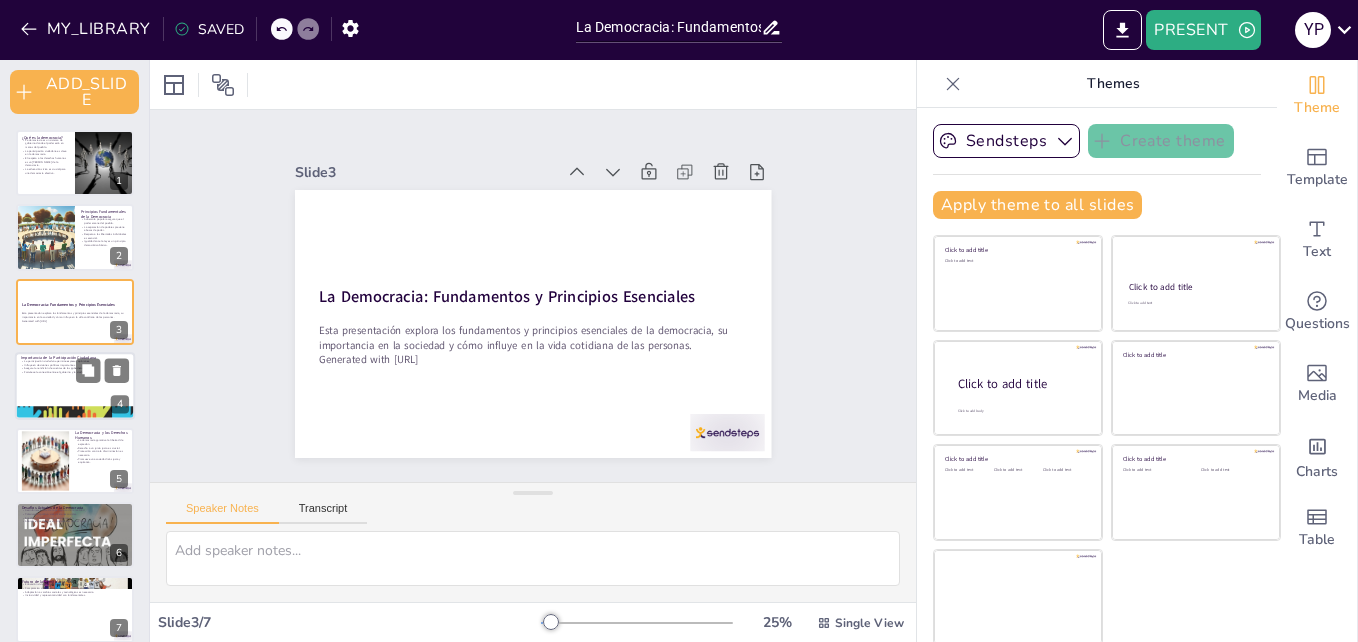
click at [65, 365] on p "Influye en decisiones políticas importantes." at bounding box center [75, 365] width 108 height 4
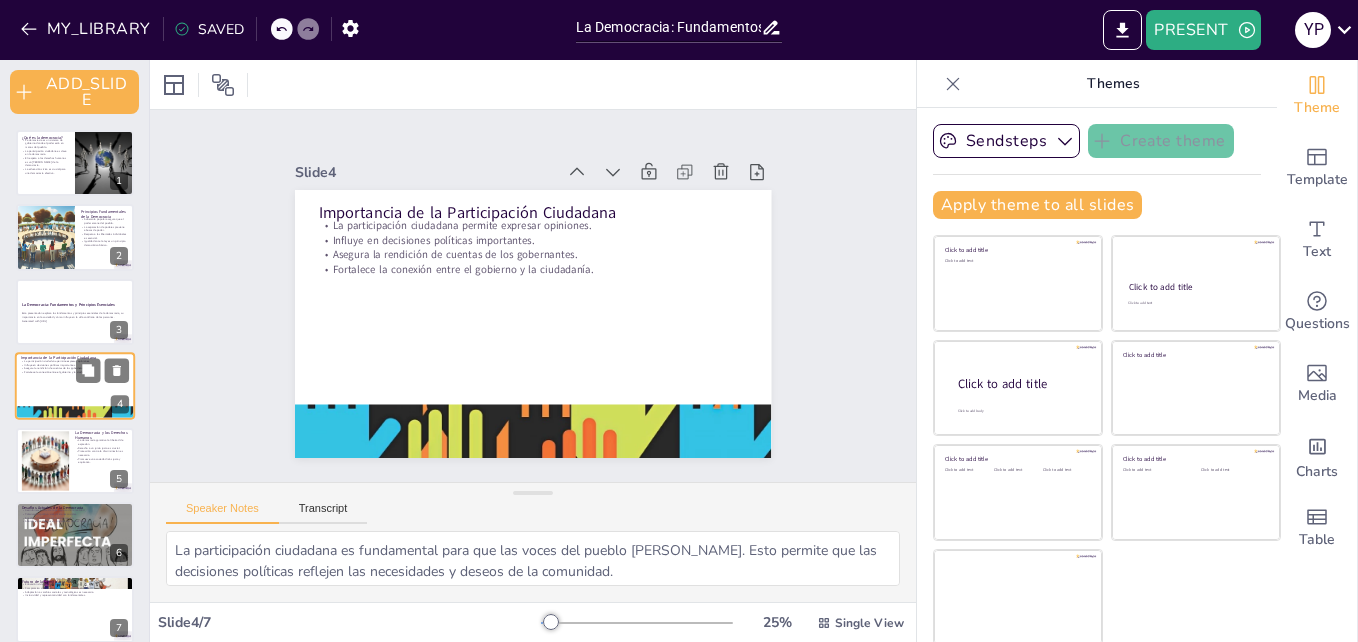
scroll to position [8, 0]
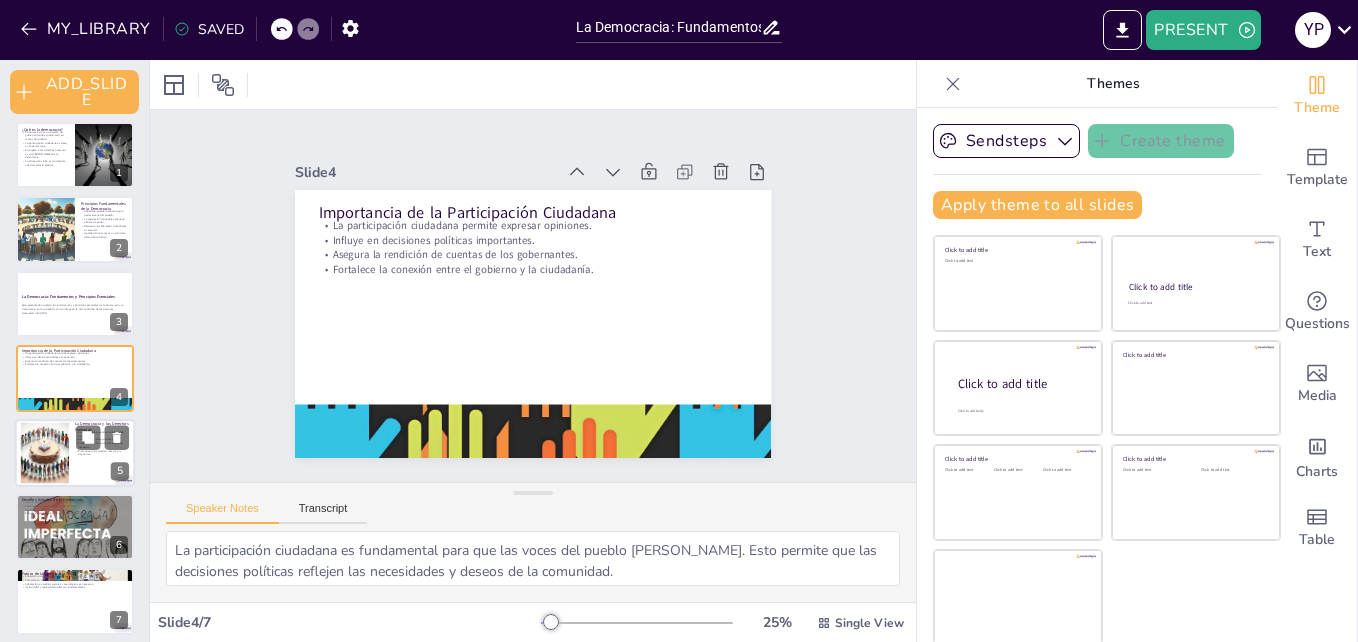
click at [53, 443] on div at bounding box center [45, 452] width 107 height 61
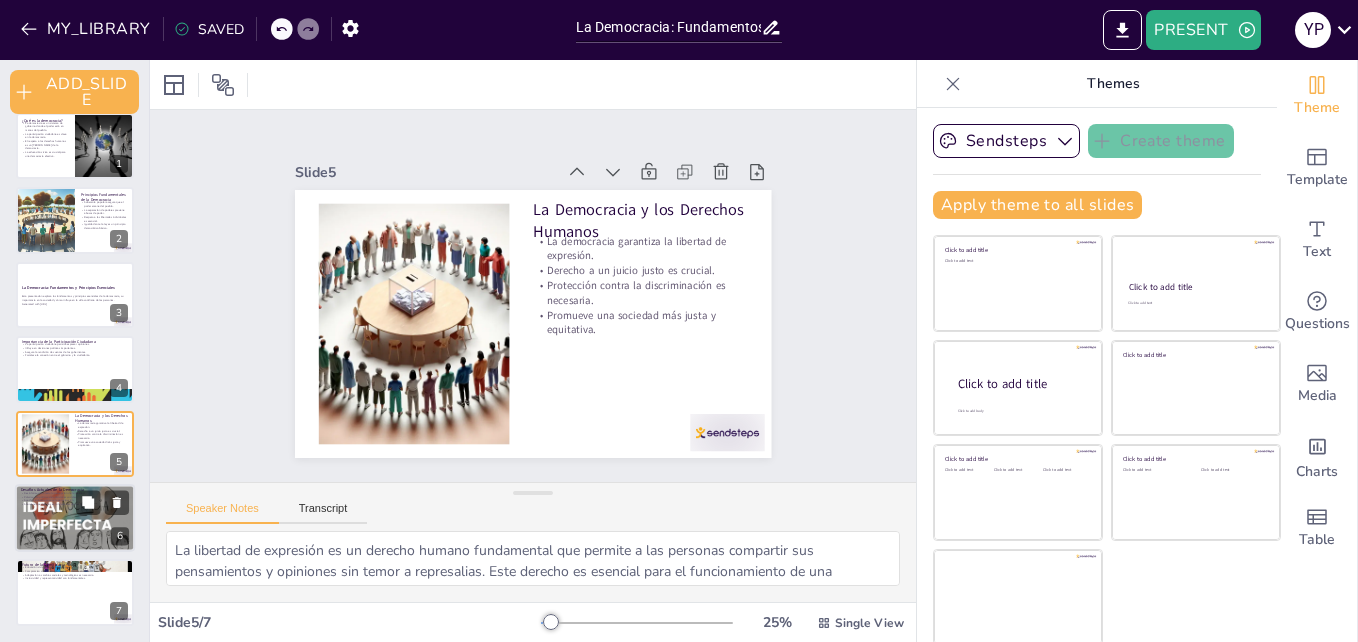
click at [51, 502] on p "Abordar estos desafíos es fundamental para el futuro." at bounding box center [75, 504] width 108 height 4
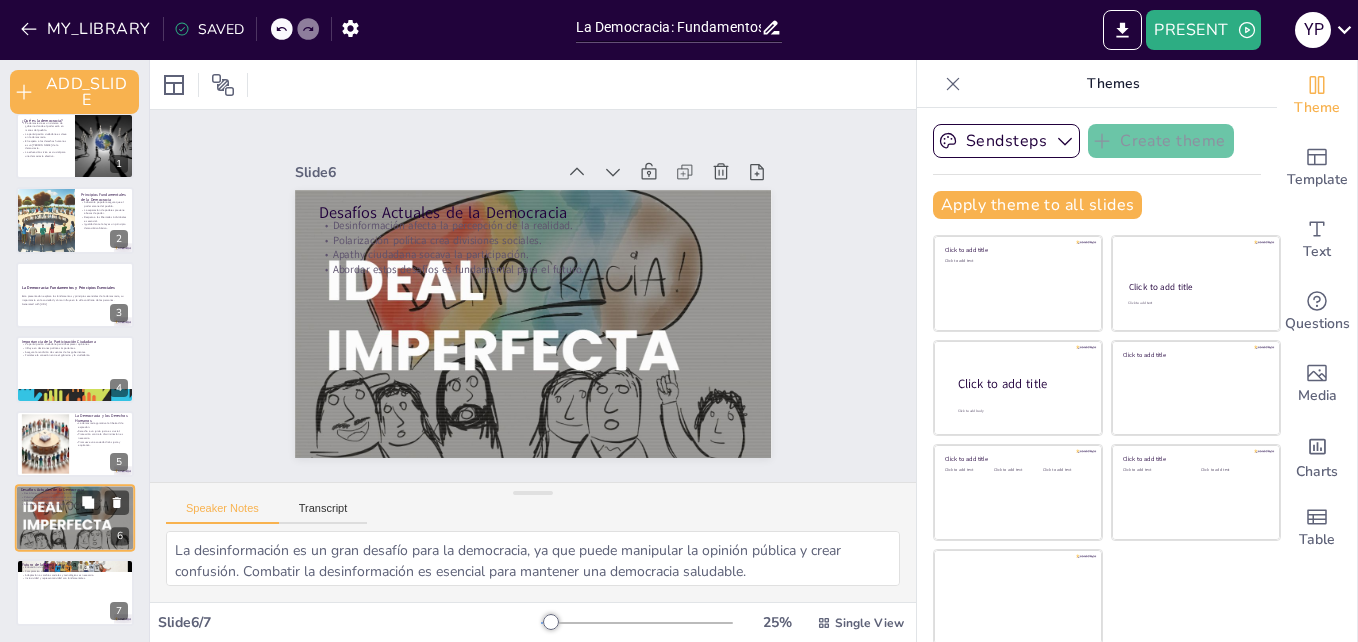
scroll to position [3, 0]
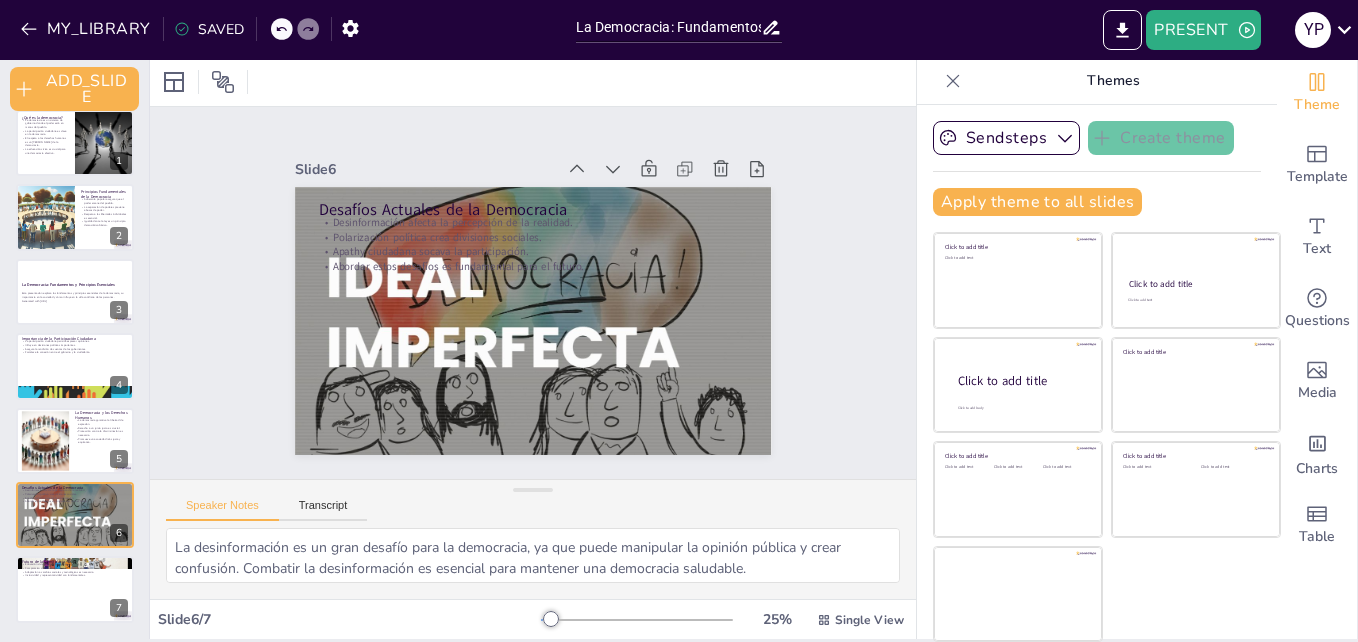
click at [44, 554] on div "¿Qué es la democracia? La democracia es un sistema de gobierno donde el poder e…" at bounding box center [74, 366] width 149 height 513
click at [48, 574] on p "Inclusividad y representatividad son fundamentales." at bounding box center [75, 576] width 108 height 4
type textarea "La educación cívica es fundamental para empoderar a los ciudadanos y prepararlo…"
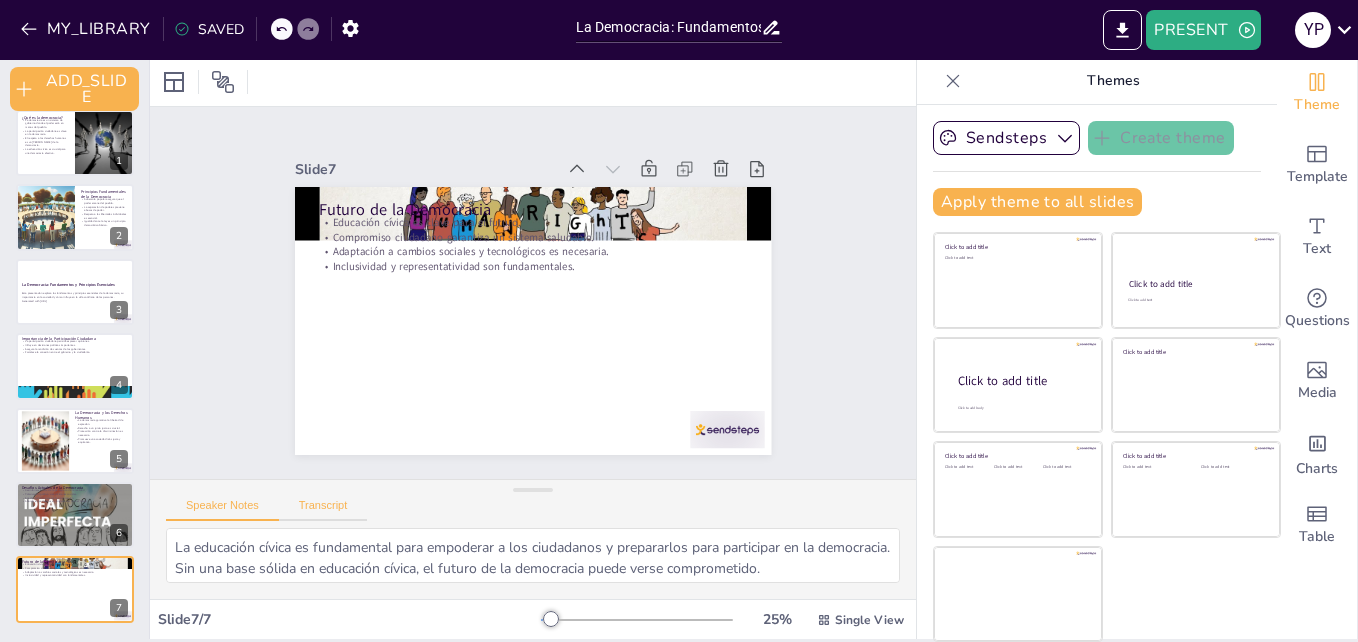
click at [339, 502] on button "Transcript" at bounding box center [323, 510] width 89 height 22
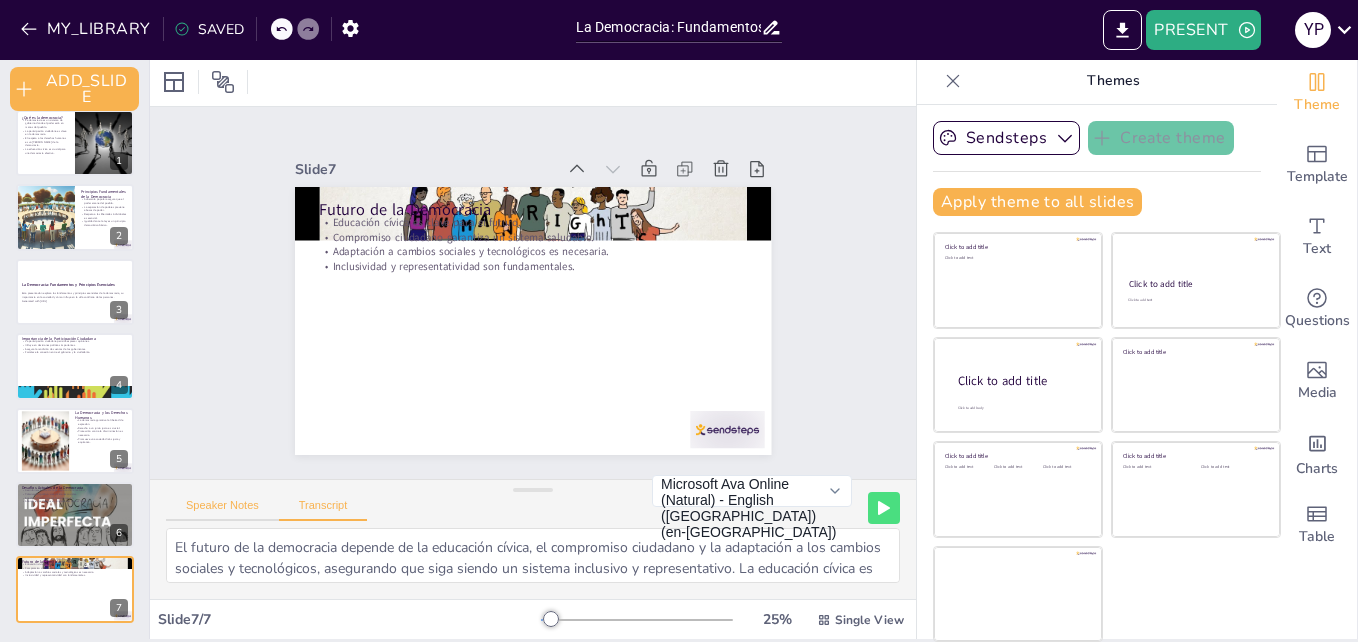
click at [200, 503] on button "Speaker Notes" at bounding box center [222, 510] width 113 height 22
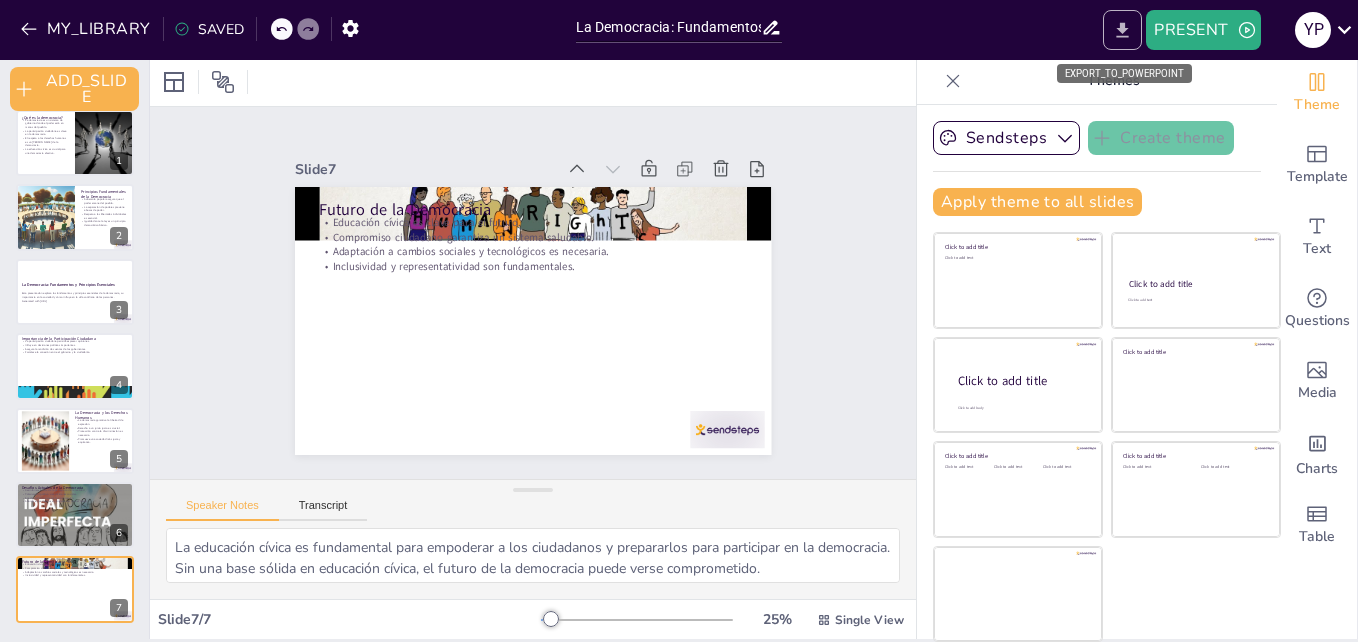
click at [1119, 24] on icon "EXPORT_TO_POWERPOINT" at bounding box center [1122, 30] width 21 height 21
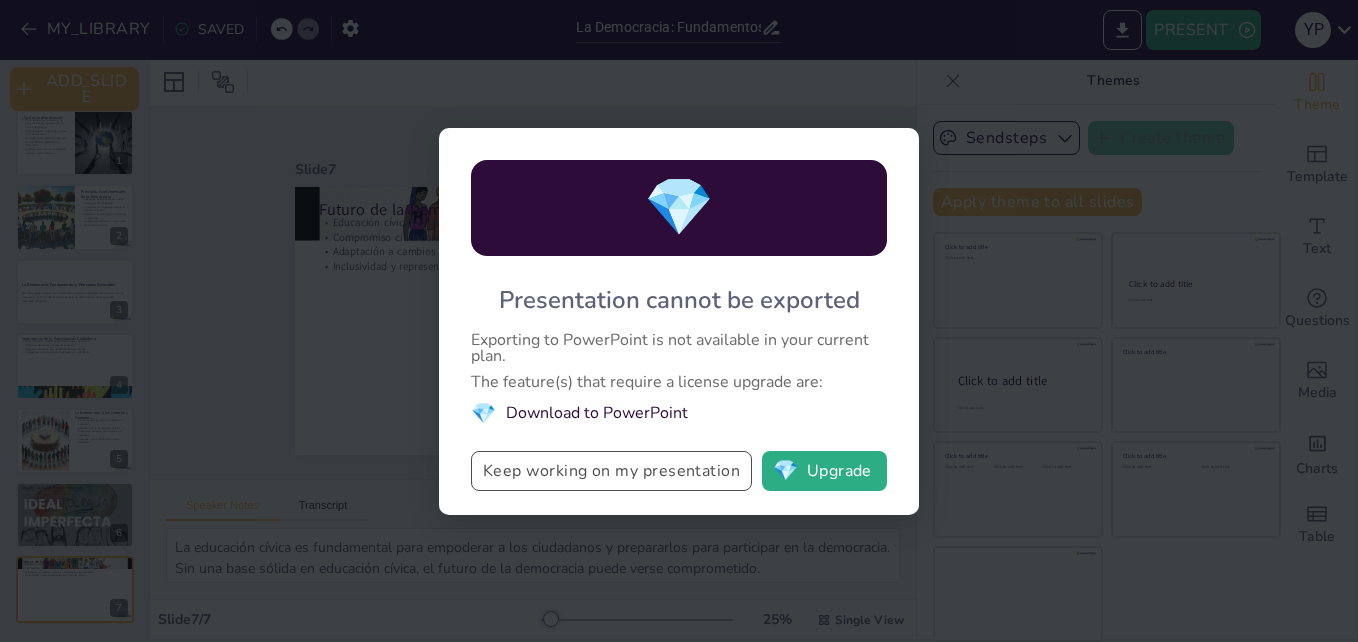
click at [649, 468] on button "Keep working on my presentation" at bounding box center [611, 471] width 281 height 40
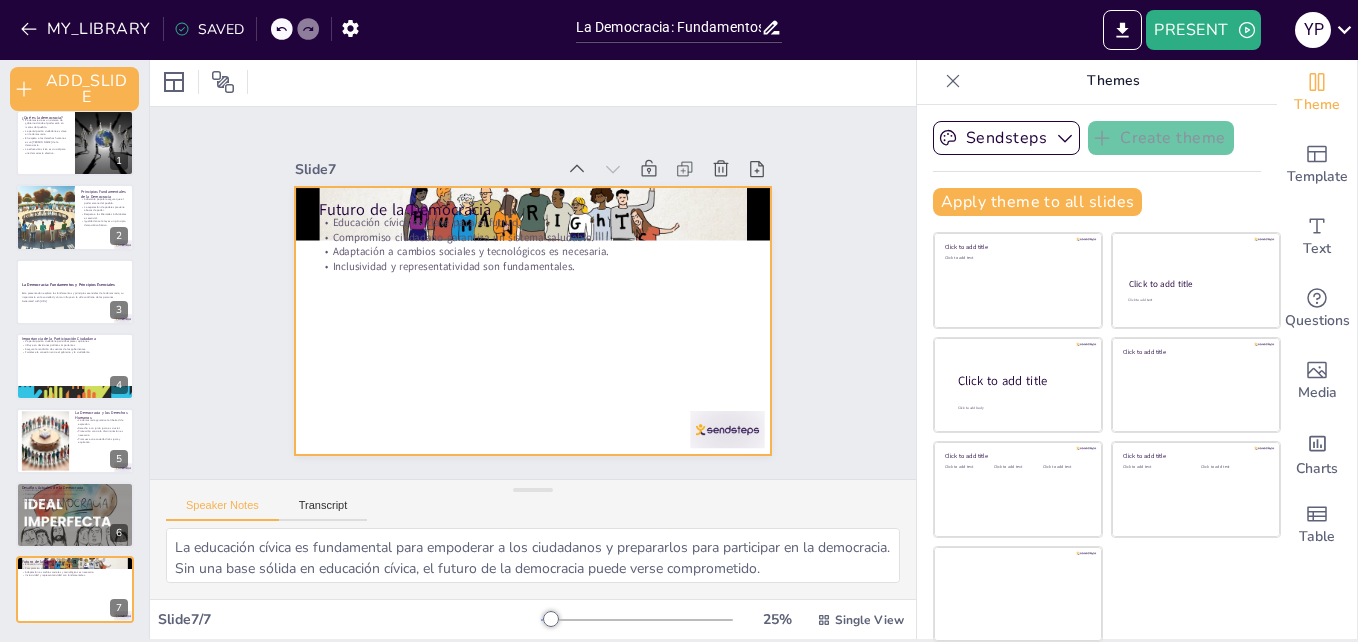
scroll to position [0, 0]
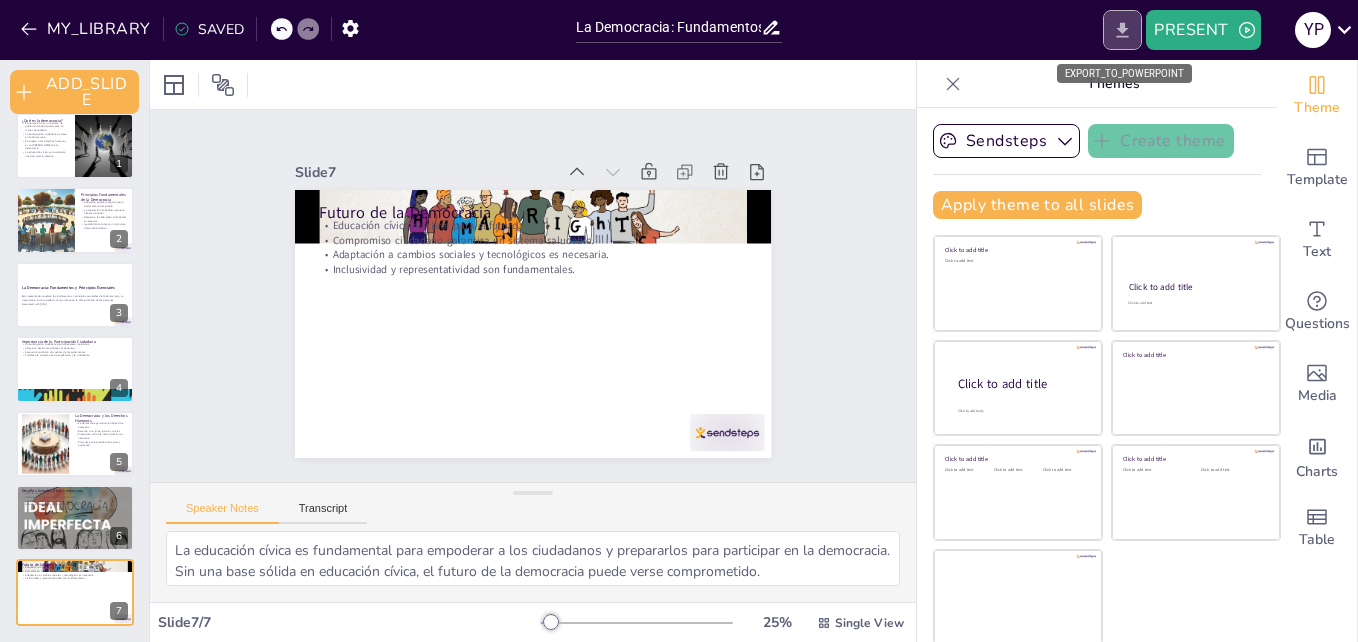
click at [1124, 30] on icon "EXPORT_TO_POWERPOINT" at bounding box center [1123, 29] width 12 height 15
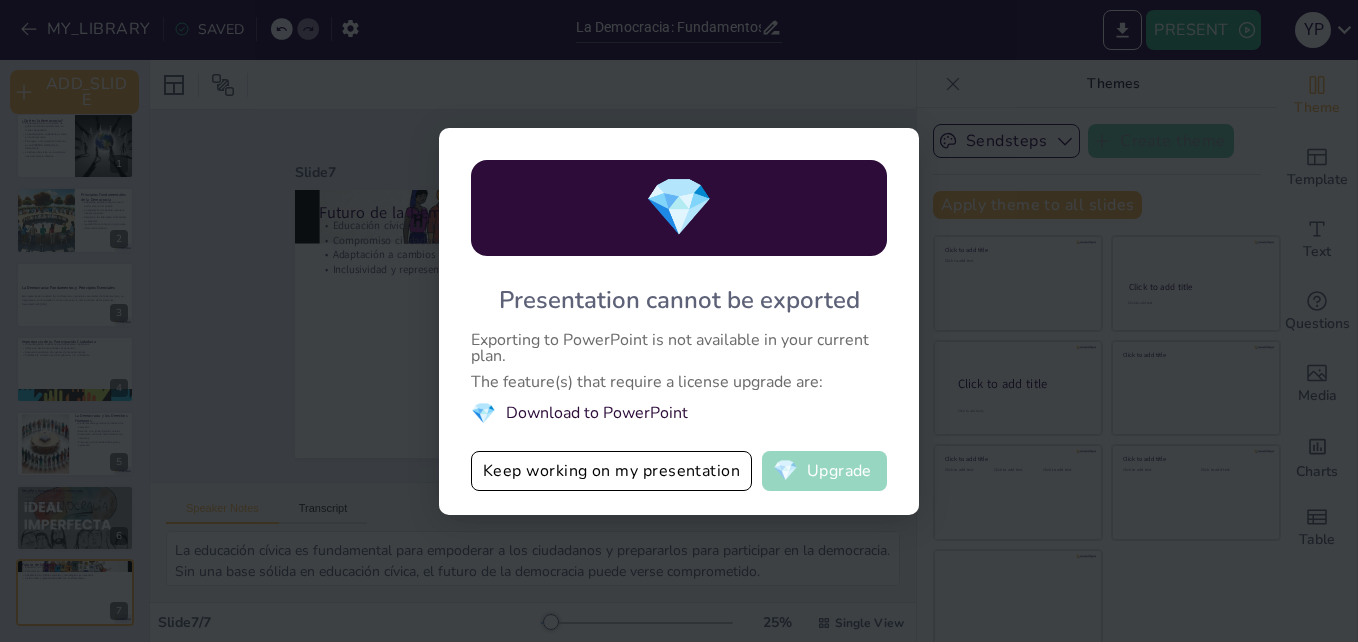
click at [847, 484] on button "💎 Upgrade" at bounding box center [824, 471] width 125 height 40
